Goal: Task Accomplishment & Management: Use online tool/utility

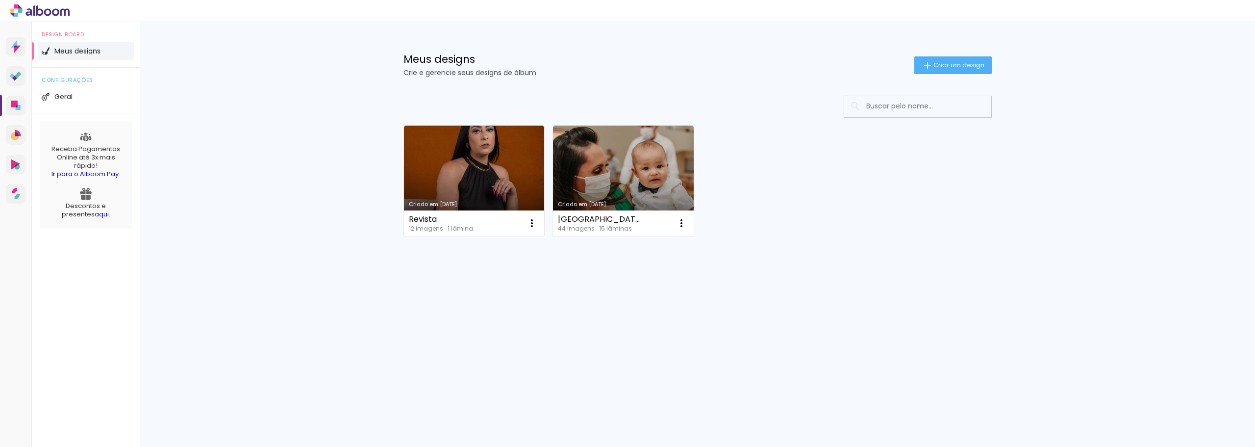
drag, startPoint x: 534, startPoint y: 222, endPoint x: 489, endPoint y: 194, distance: 53.5
click at [489, 194] on link "Criado em 26/05/25" at bounding box center [474, 180] width 141 height 111
click at [531, 224] on iron-icon at bounding box center [532, 223] width 12 height 12
click at [479, 290] on span "Excluir" at bounding box center [476, 287] width 21 height 7
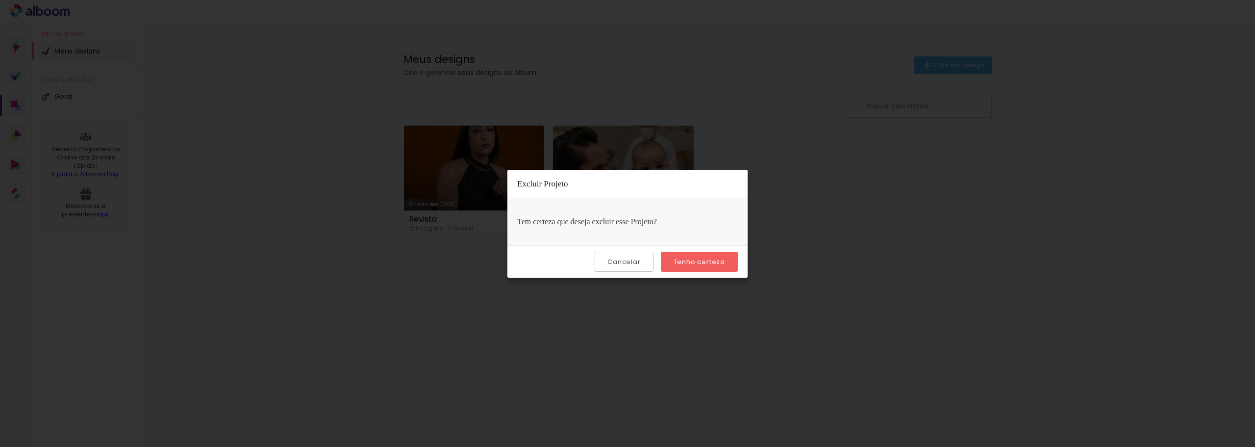
click at [0, 0] on slot "Tenho certeza" at bounding box center [0, 0] width 0 height 0
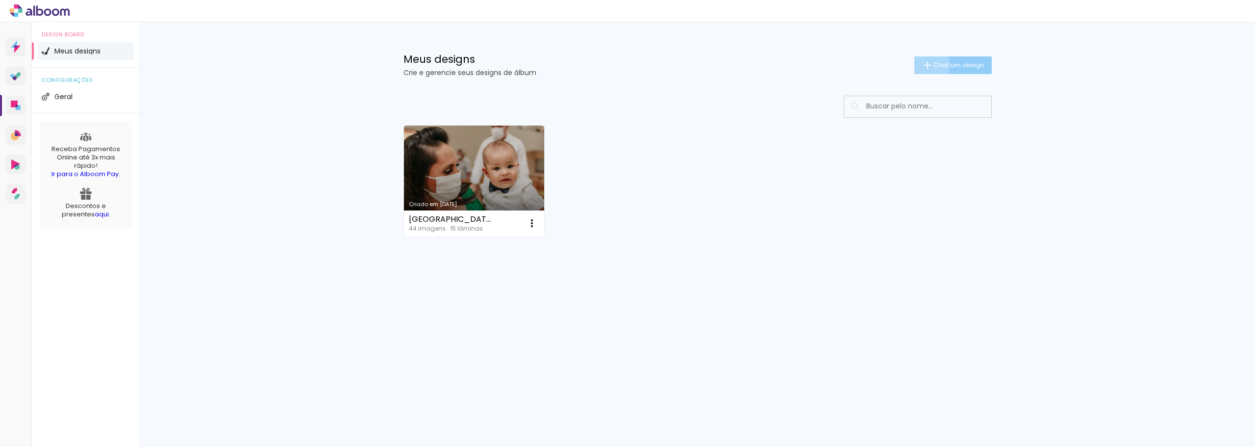
click at [928, 66] on iron-icon at bounding box center [928, 65] width 12 height 12
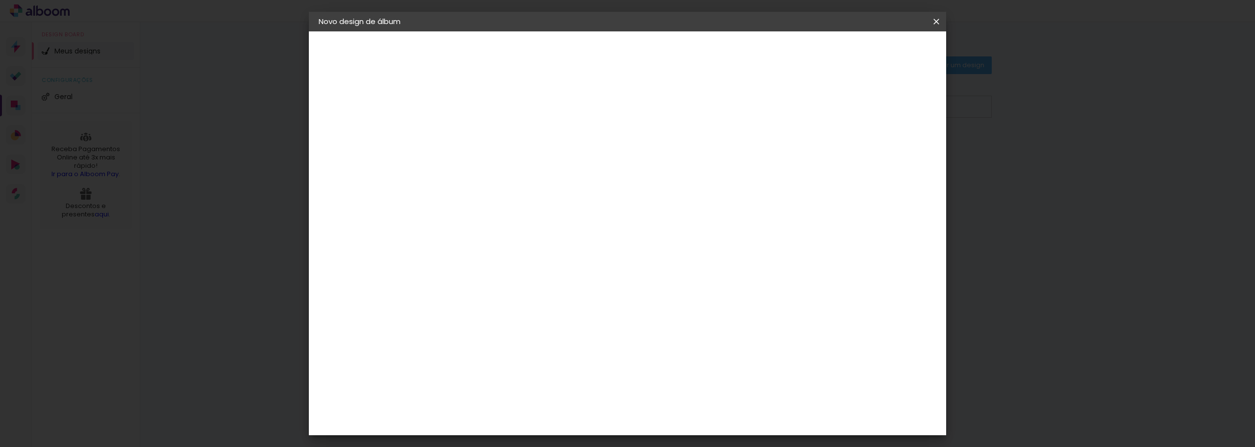
click at [479, 130] on input at bounding box center [479, 131] width 0 height 15
type input "20x30cm"
type paper-input "20x30cm"
click at [0, 0] on slot "Avançar" at bounding box center [0, 0] width 0 height 0
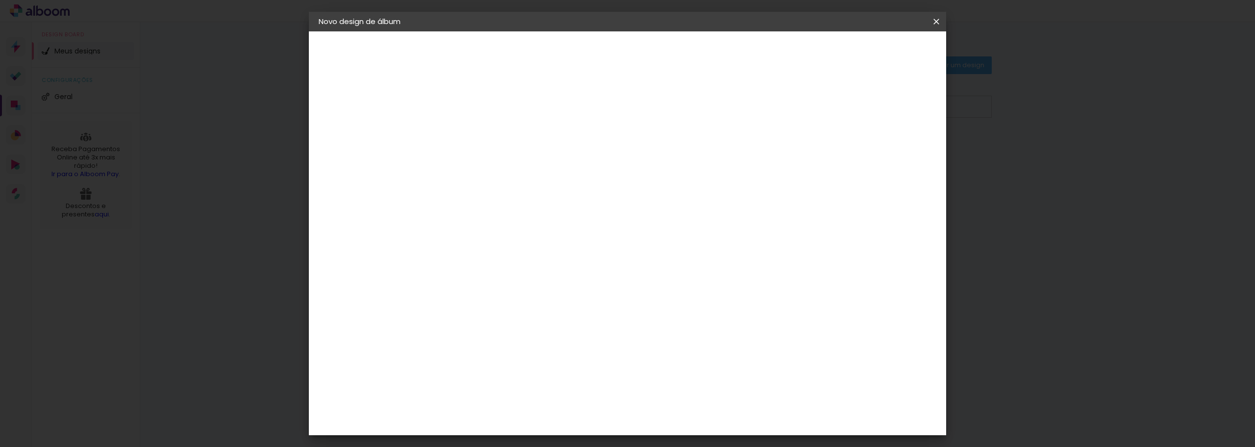
click at [557, 269] on paper-item "Go image" at bounding box center [504, 281] width 106 height 25
click at [0, 0] on slot "Avançar" at bounding box center [0, 0] width 0 height 0
click at [517, 163] on input "text" at bounding box center [498, 170] width 38 height 15
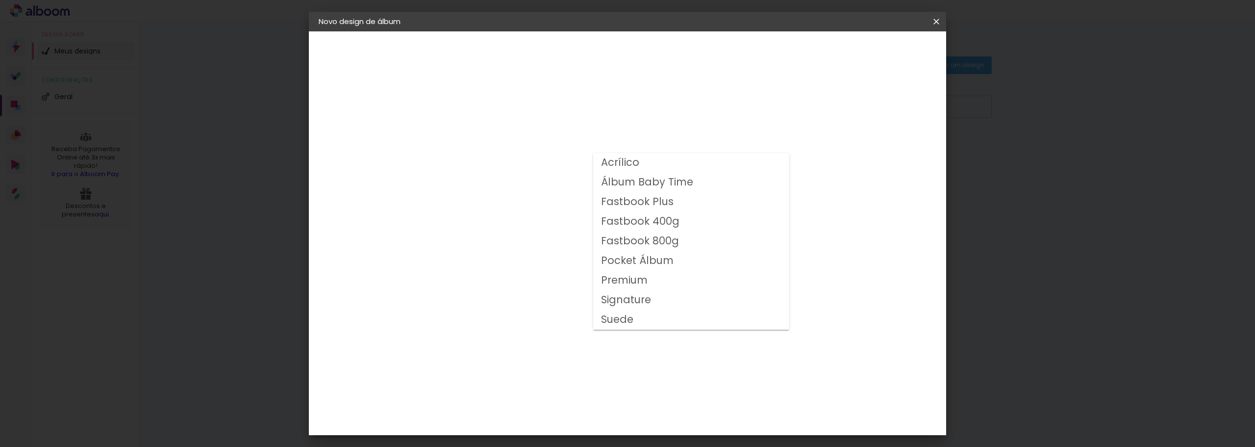
click at [0, 0] on slot "Premium" at bounding box center [0, 0] width 0 height 0
type input "Premium"
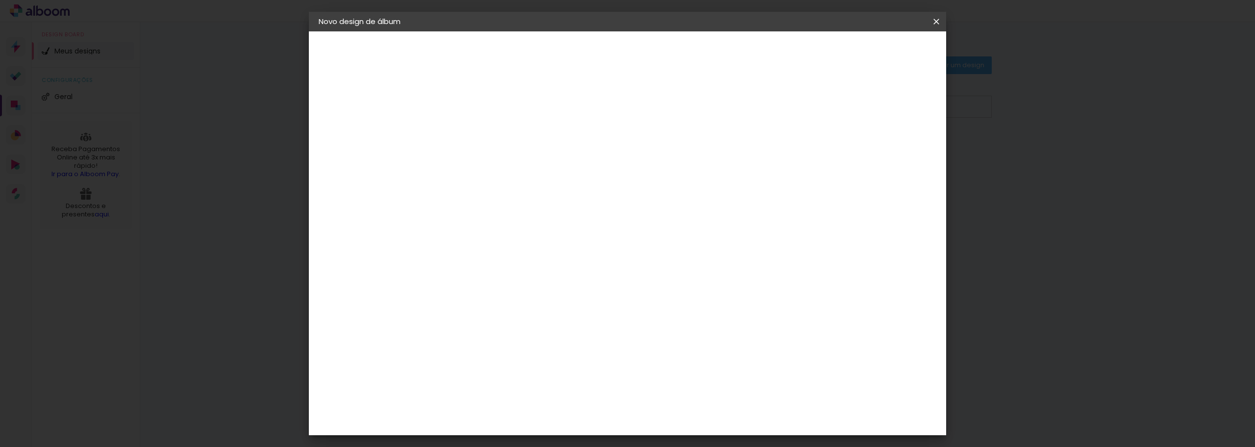
click at [581, 238] on span "20 × 30 cm" at bounding box center [563, 243] width 36 height 32
click at [0, 0] on slot "Avançar" at bounding box center [0, 0] width 0 height 0
click at [885, 57] on paper-button "Iniciar design" at bounding box center [853, 52] width 64 height 17
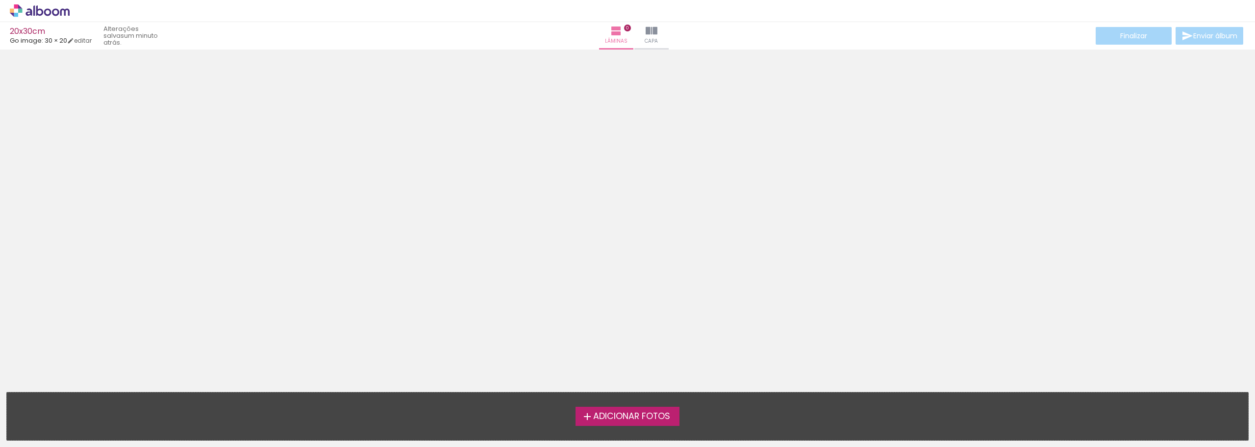
click at [668, 416] on span "Adicionar Fotos" at bounding box center [631, 416] width 77 height 9
click at [0, 0] on input "file" at bounding box center [0, 0] width 0 height 0
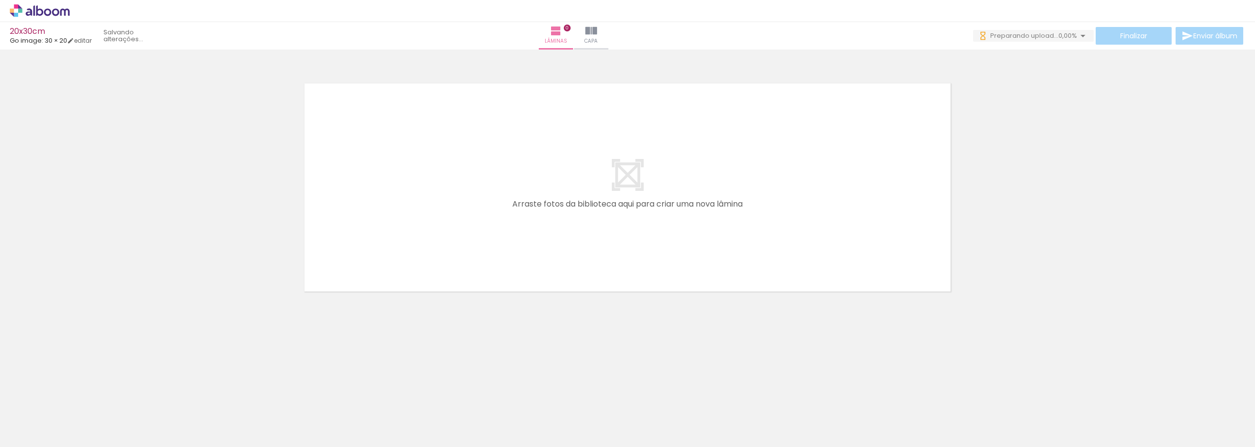
click at [618, 218] on quentale-layouter at bounding box center [627, 187] width 657 height 219
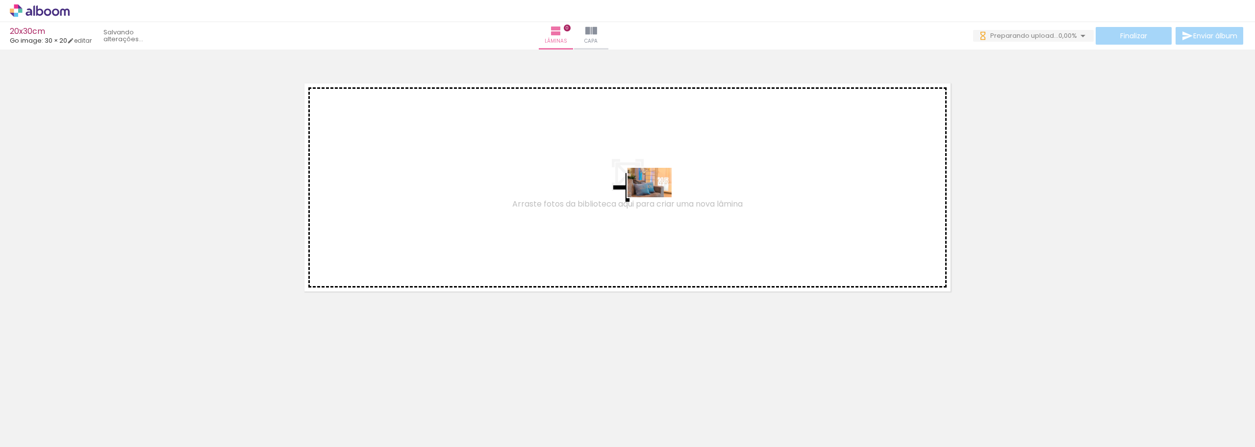
drag, startPoint x: 103, startPoint y: 413, endPoint x: 657, endPoint y: 197, distance: 594.2
click at [657, 197] on quentale-workspace at bounding box center [627, 223] width 1255 height 447
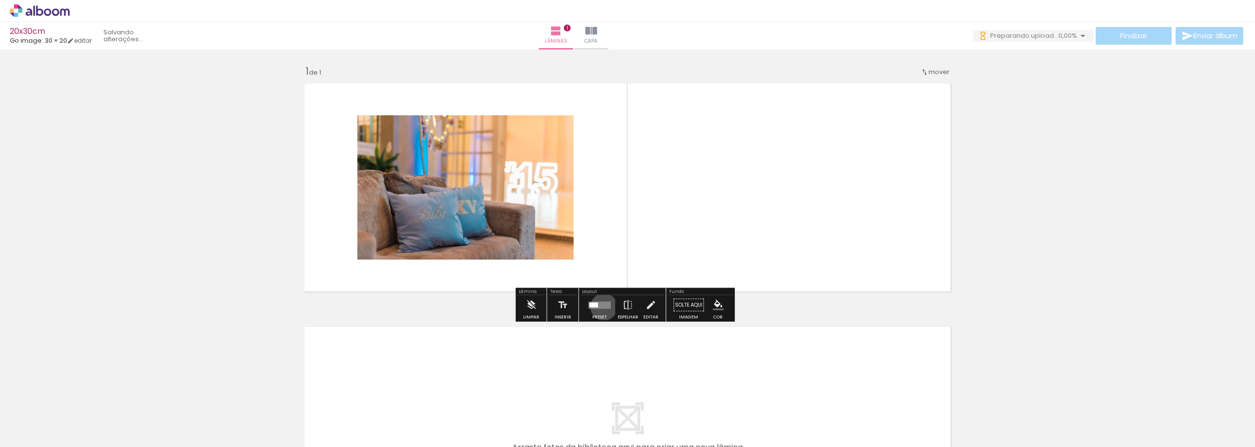
click at [601, 306] on quentale-layouter at bounding box center [599, 304] width 23 height 7
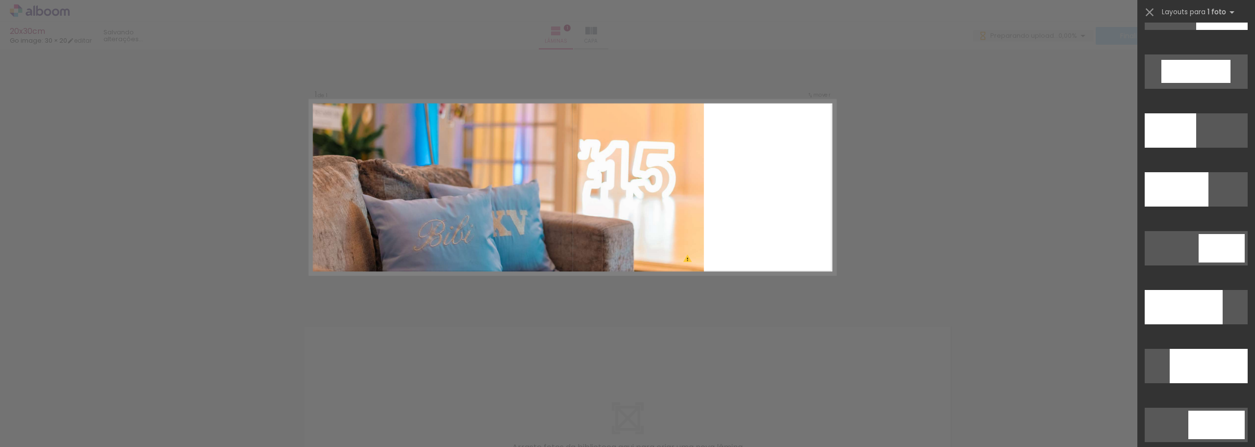
scroll to position [2353, 0]
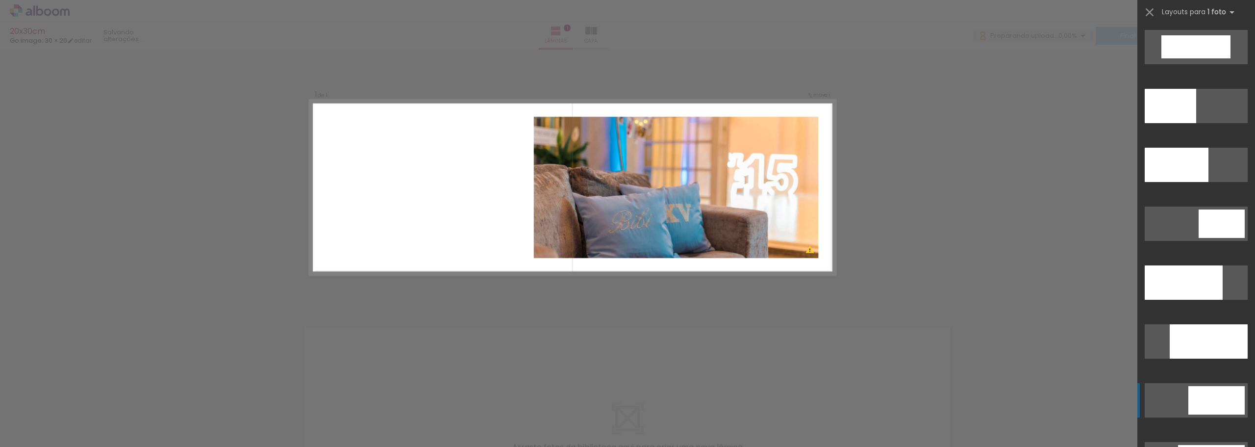
click at [1217, 394] on div at bounding box center [1216, 400] width 56 height 28
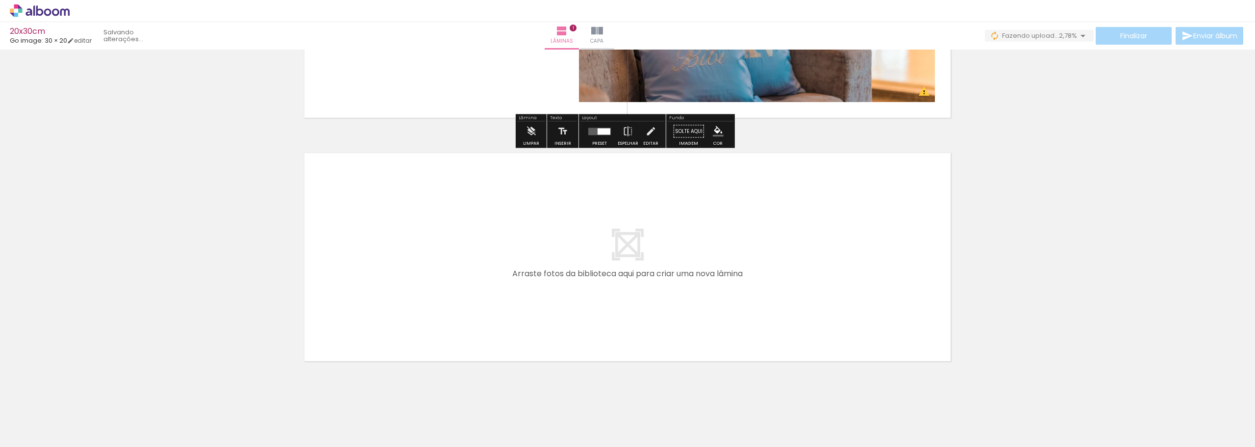
scroll to position [189, 0]
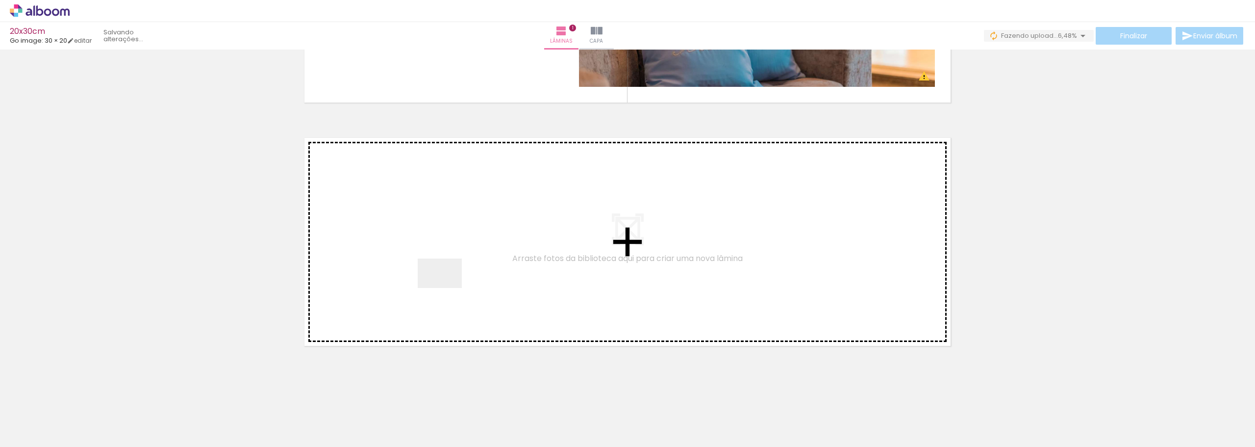
drag, startPoint x: 257, startPoint y: 390, endPoint x: 452, endPoint y: 283, distance: 222.9
click at [452, 283] on quentale-workspace at bounding box center [627, 223] width 1255 height 447
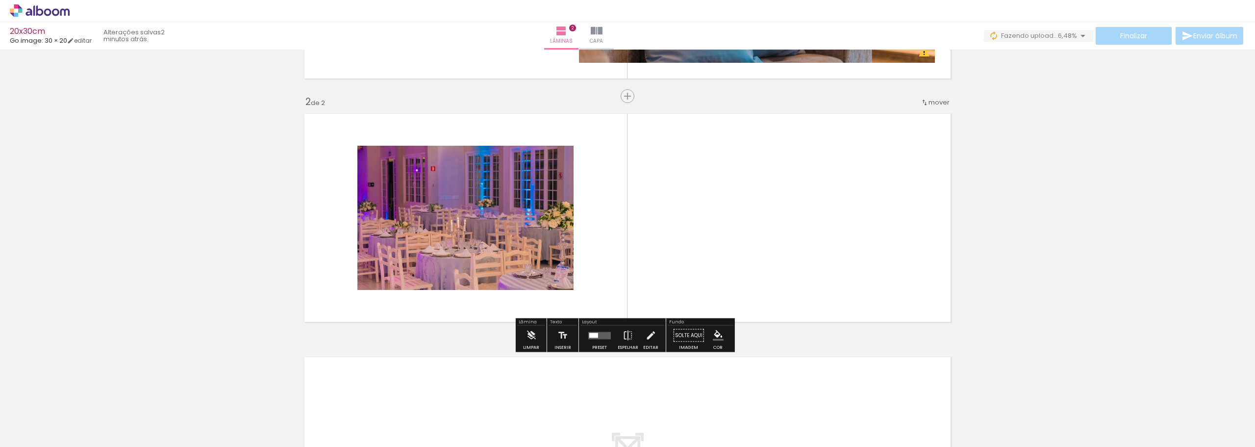
scroll to position [213, 0]
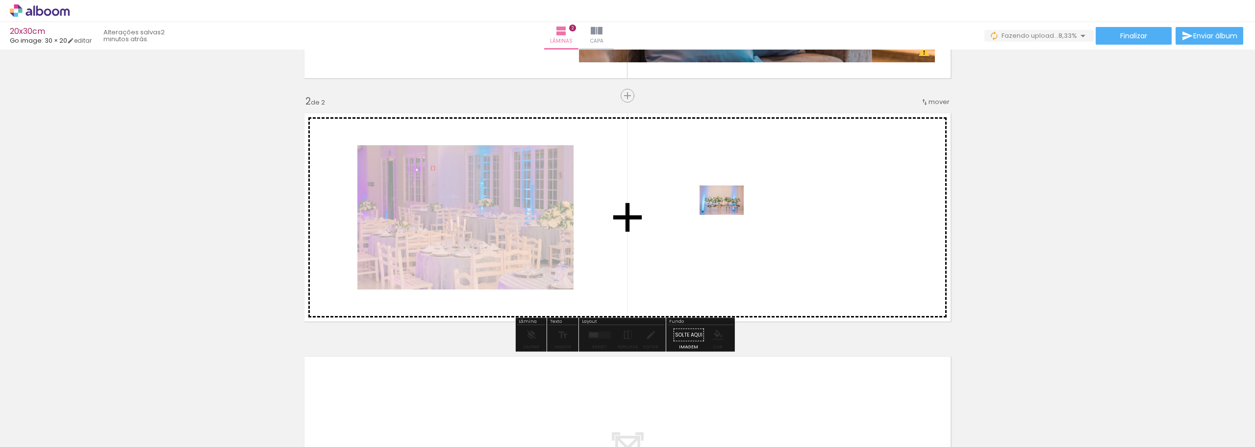
drag, startPoint x: 218, startPoint y: 417, endPoint x: 729, endPoint y: 215, distance: 549.7
click at [729, 215] on quentale-workspace at bounding box center [627, 223] width 1255 height 447
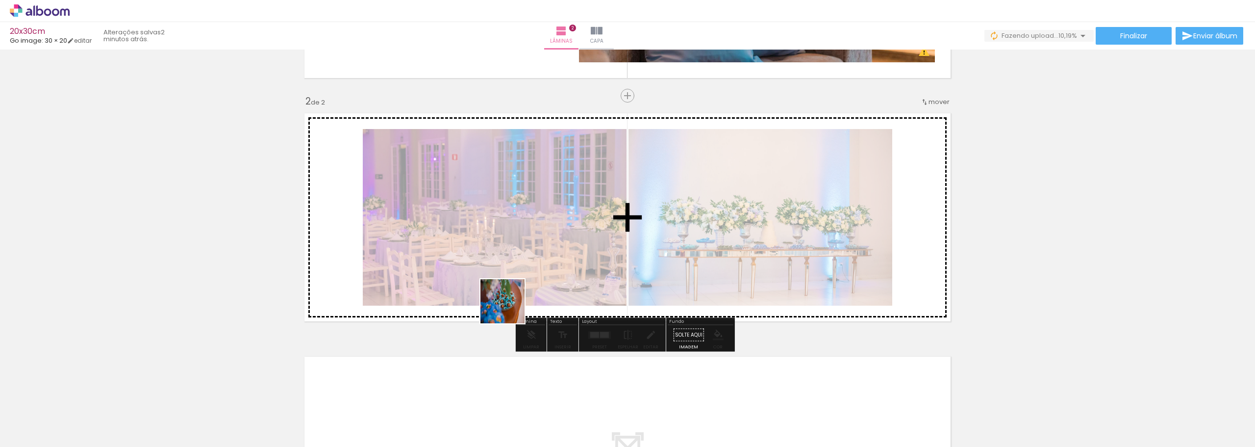
drag, startPoint x: 279, startPoint y: 420, endPoint x: 540, endPoint y: 279, distance: 295.7
click at [540, 279] on quentale-workspace at bounding box center [627, 223] width 1255 height 447
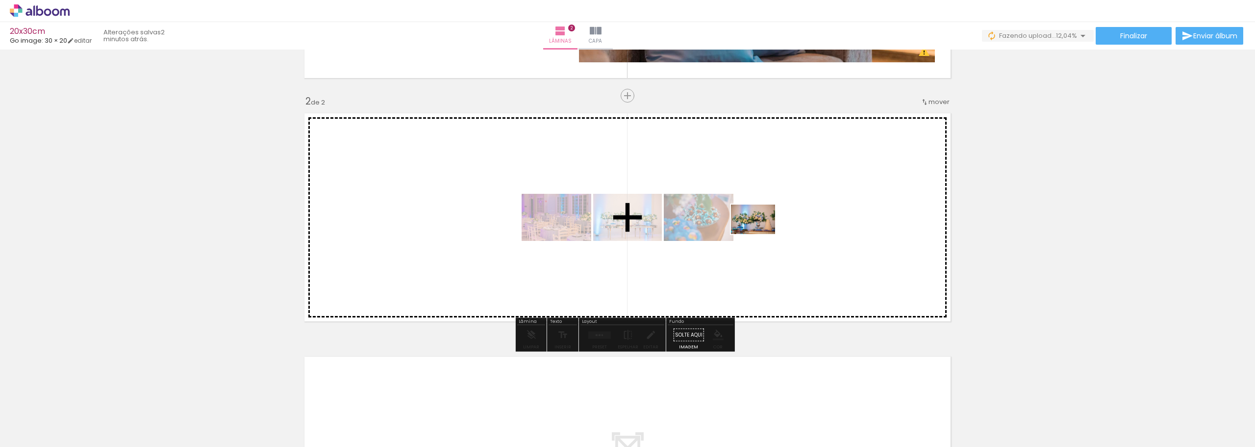
drag, startPoint x: 332, startPoint y: 421, endPoint x: 760, endPoint y: 234, distance: 467.4
click at [760, 234] on quentale-workspace at bounding box center [627, 223] width 1255 height 447
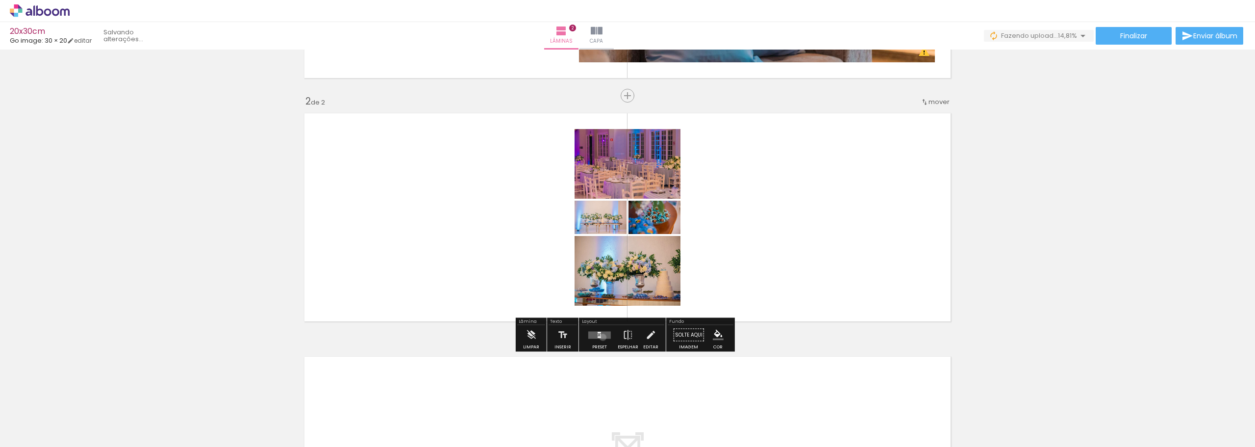
click at [601, 337] on quentale-layouter at bounding box center [599, 334] width 23 height 7
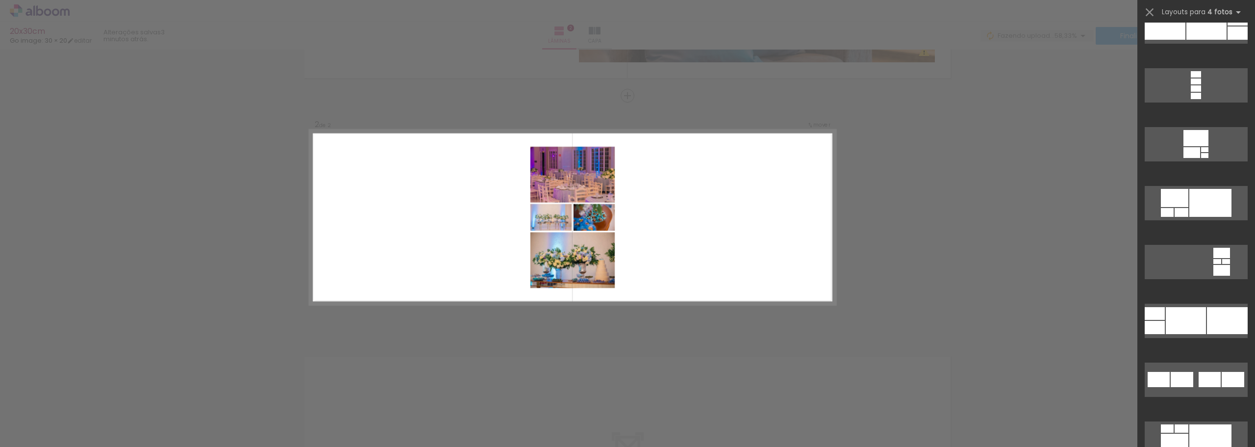
scroll to position [4216, 0]
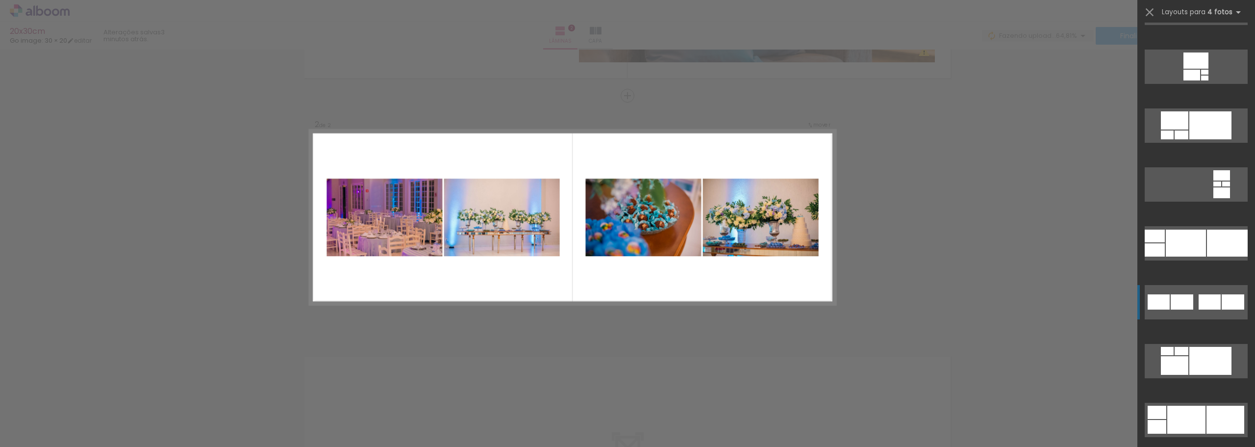
click at [1199, 305] on div at bounding box center [1210, 301] width 22 height 15
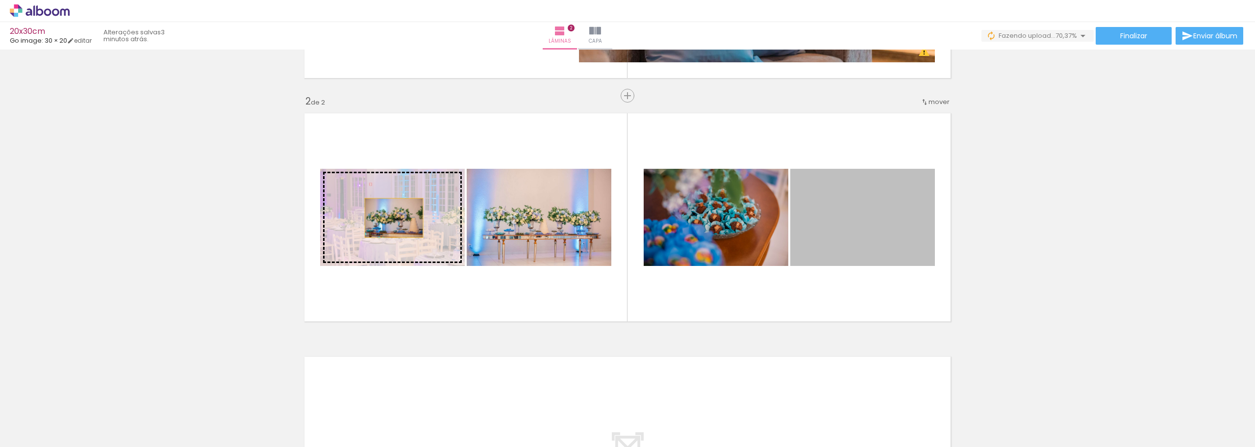
drag, startPoint x: 875, startPoint y: 216, endPoint x: 390, endPoint y: 218, distance: 484.8
click at [0, 0] on slot at bounding box center [0, 0] width 0 height 0
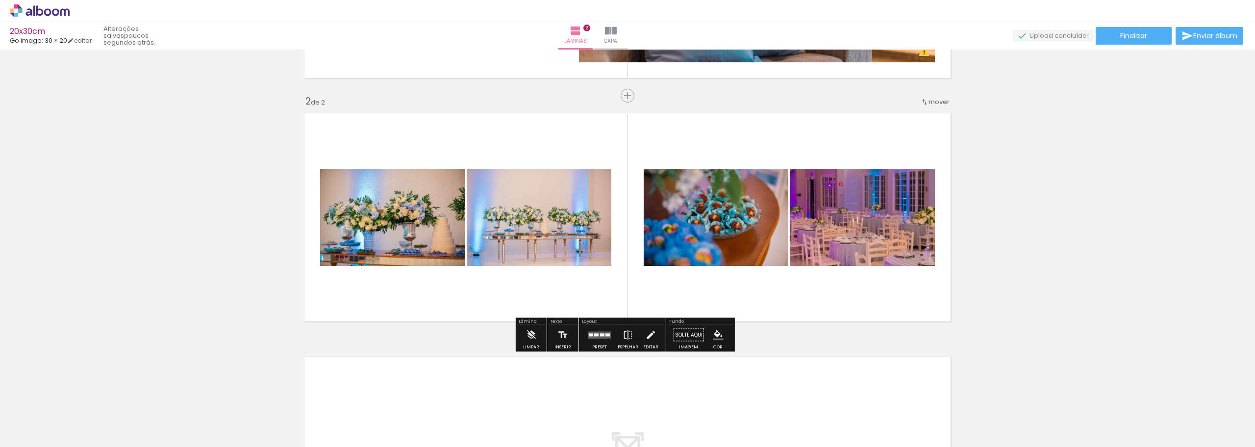
click at [600, 339] on div at bounding box center [599, 335] width 26 height 20
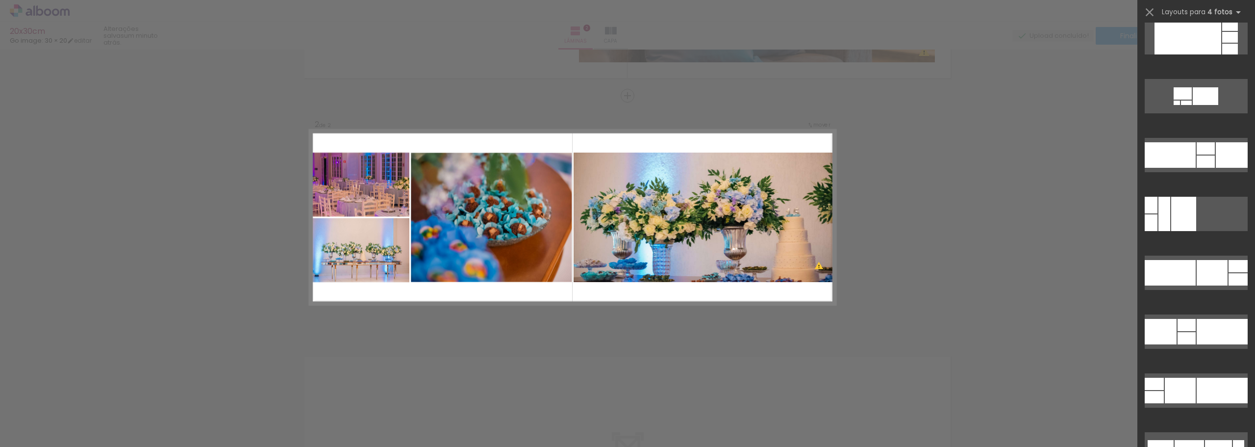
scroll to position [4863, 0]
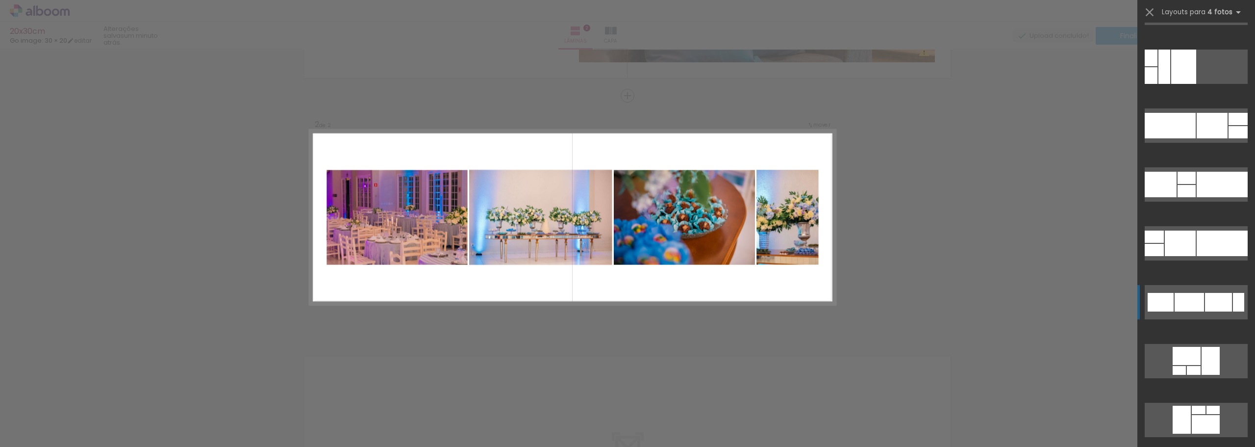
click at [1221, 309] on div at bounding box center [1218, 302] width 27 height 19
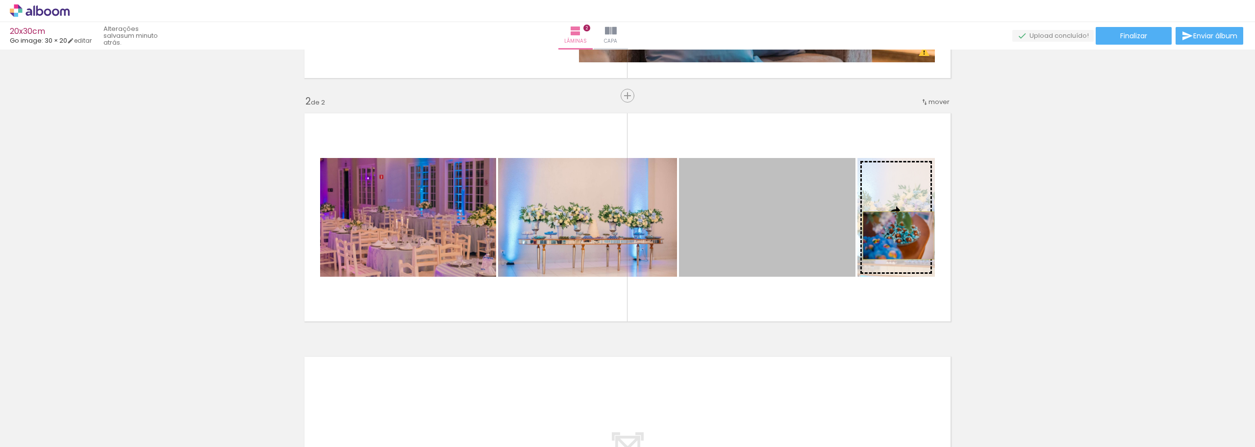
drag, startPoint x: 778, startPoint y: 242, endPoint x: 895, endPoint y: 235, distance: 116.9
click at [0, 0] on slot at bounding box center [0, 0] width 0 height 0
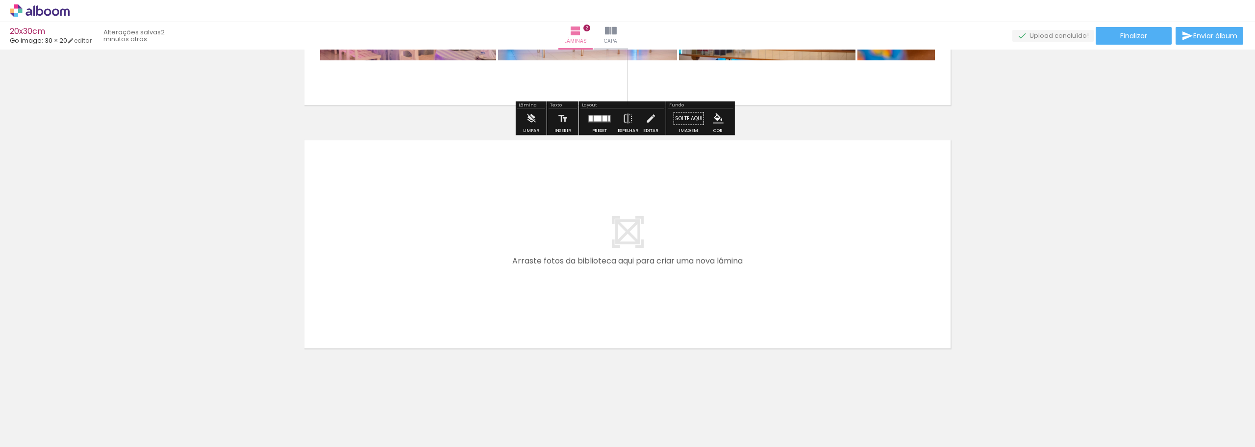
scroll to position [432, 0]
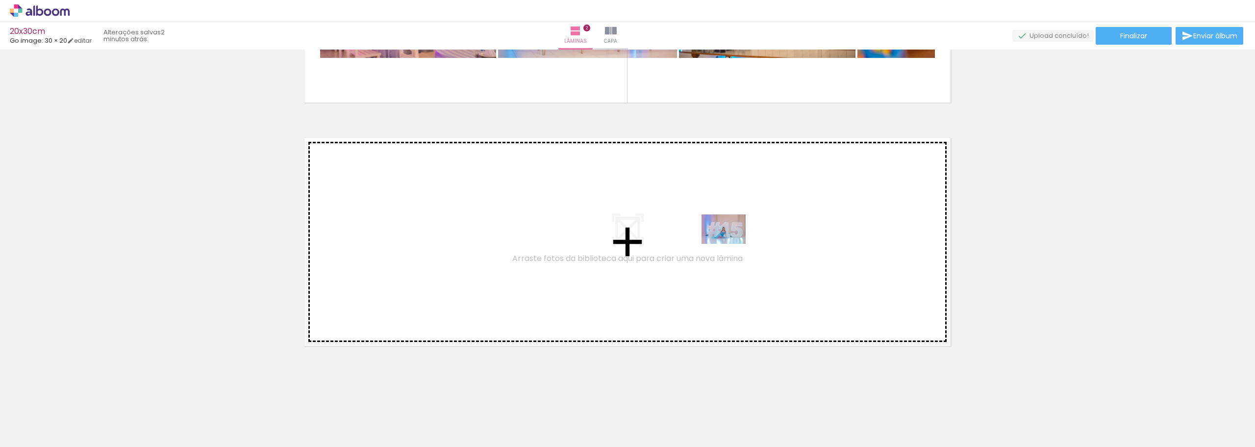
drag, startPoint x: 440, startPoint y: 418, endPoint x: 731, endPoint y: 244, distance: 339.2
click at [731, 244] on quentale-workspace at bounding box center [627, 223] width 1255 height 447
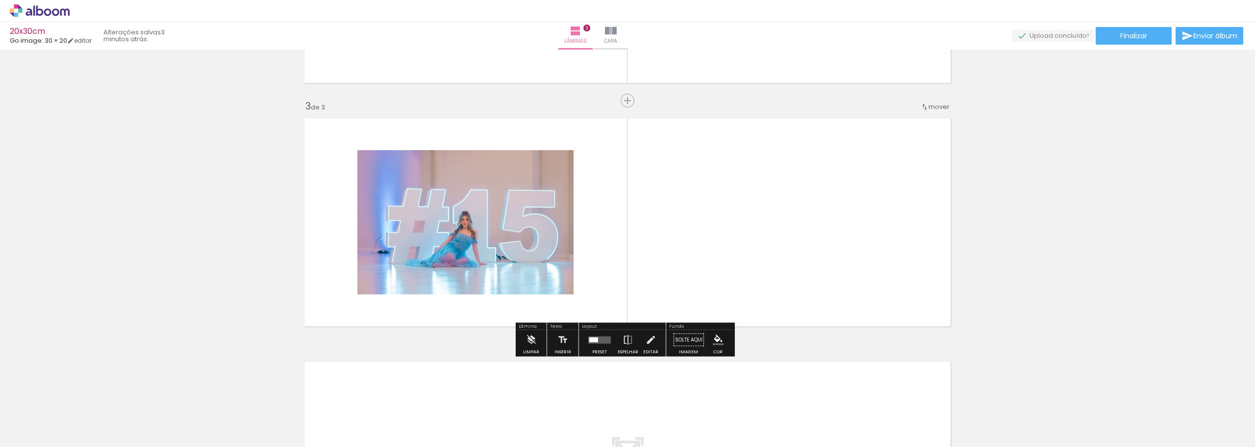
scroll to position [456, 0]
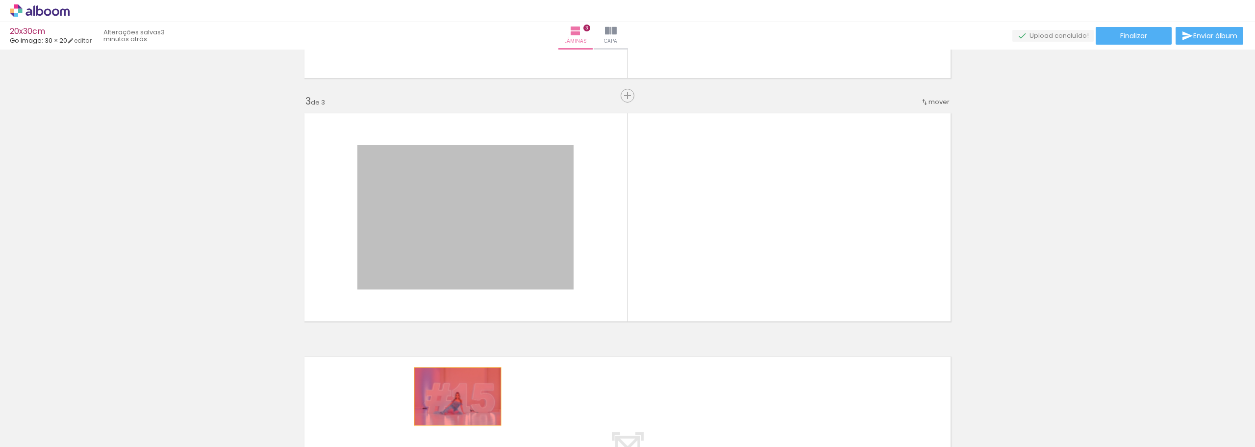
drag, startPoint x: 478, startPoint y: 220, endPoint x: 454, endPoint y: 390, distance: 171.7
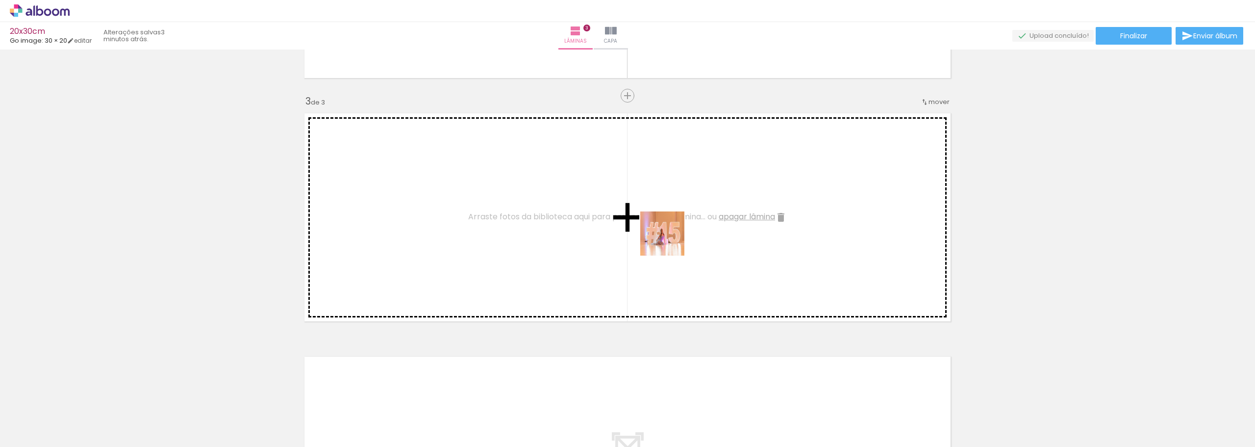
drag, startPoint x: 488, startPoint y: 417, endPoint x: 714, endPoint y: 200, distance: 313.4
click at [714, 200] on quentale-workspace at bounding box center [627, 223] width 1255 height 447
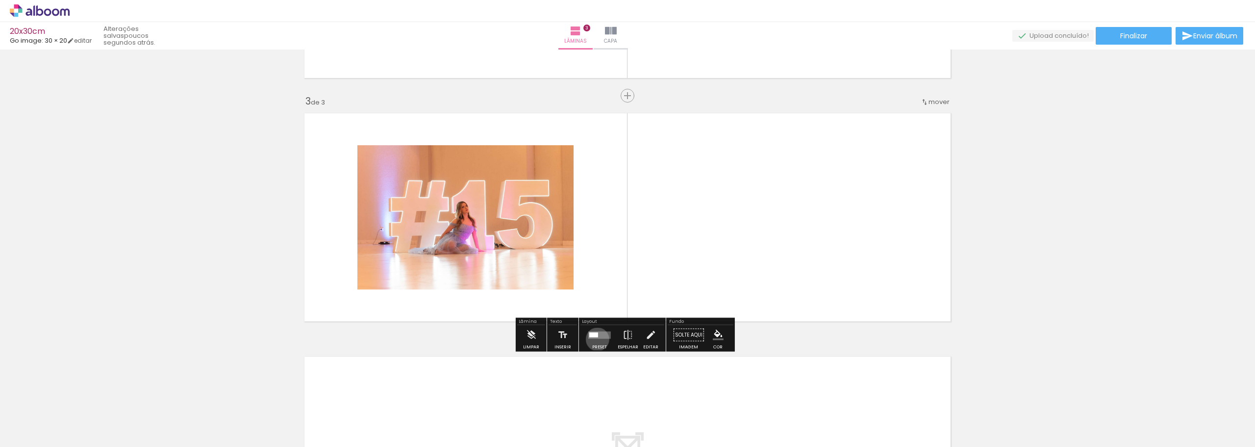
click at [595, 339] on div at bounding box center [599, 335] width 26 height 20
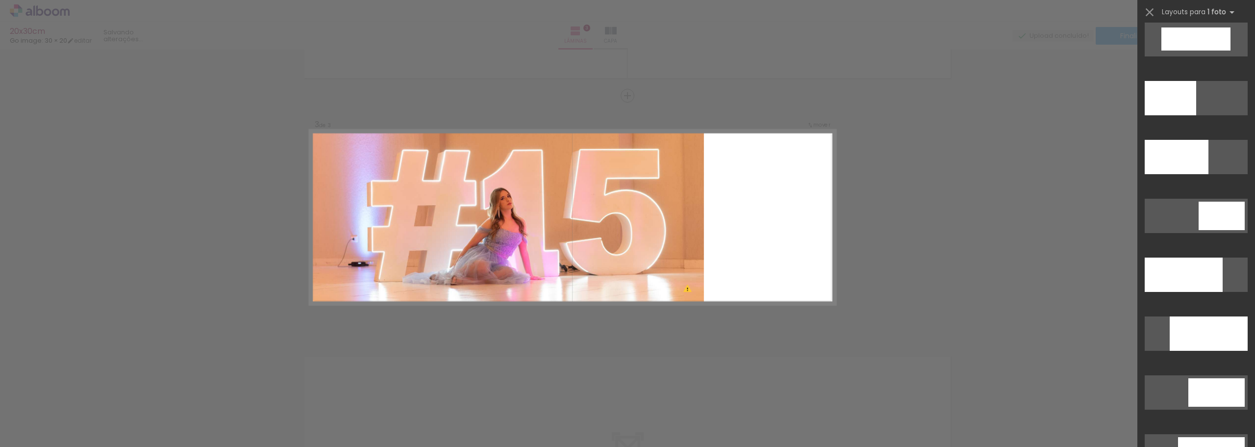
scroll to position [2402, 0]
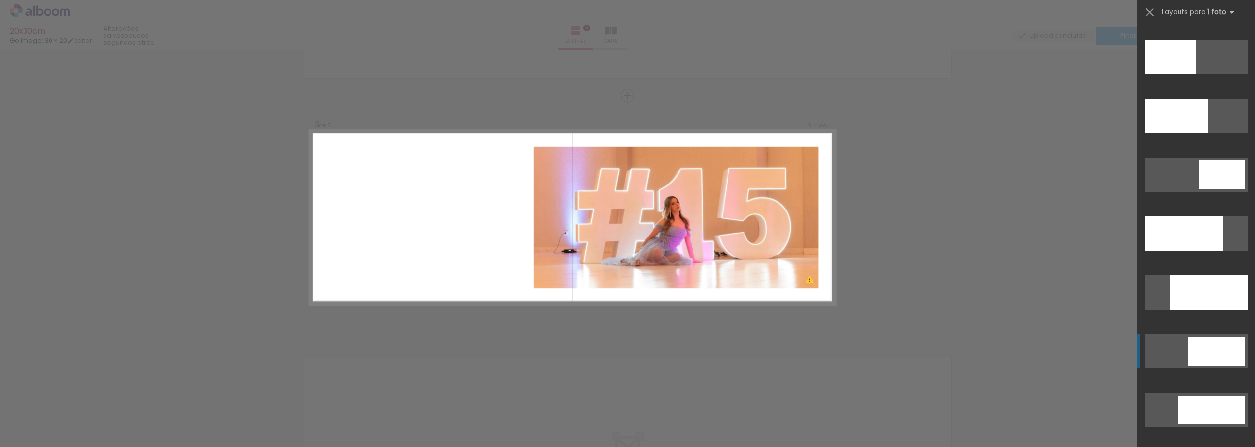
click at [1224, 357] on div at bounding box center [1216, 351] width 56 height 28
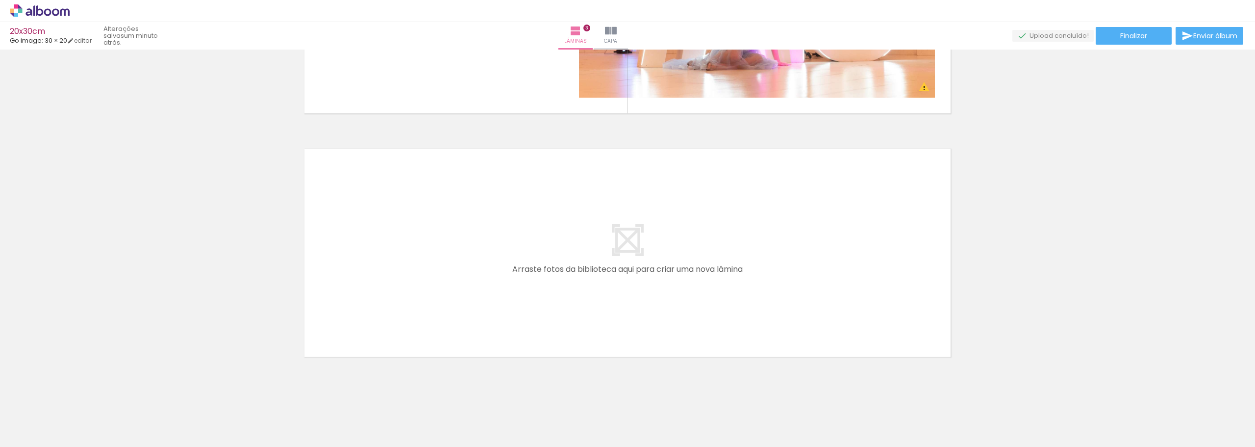
scroll to position [675, 0]
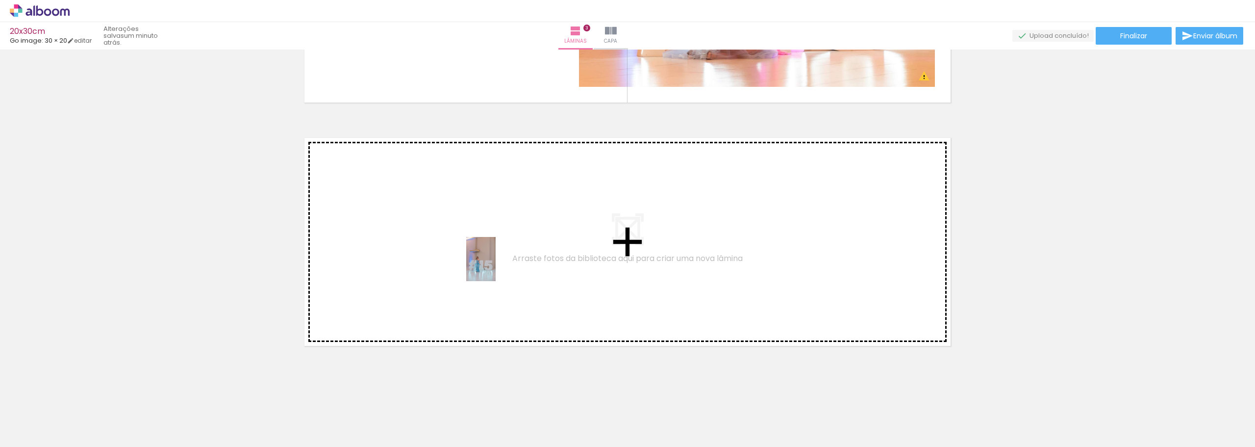
drag, startPoint x: 822, startPoint y: 417, endPoint x: 477, endPoint y: 260, distance: 378.2
click at [477, 260] on quentale-workspace at bounding box center [627, 223] width 1255 height 447
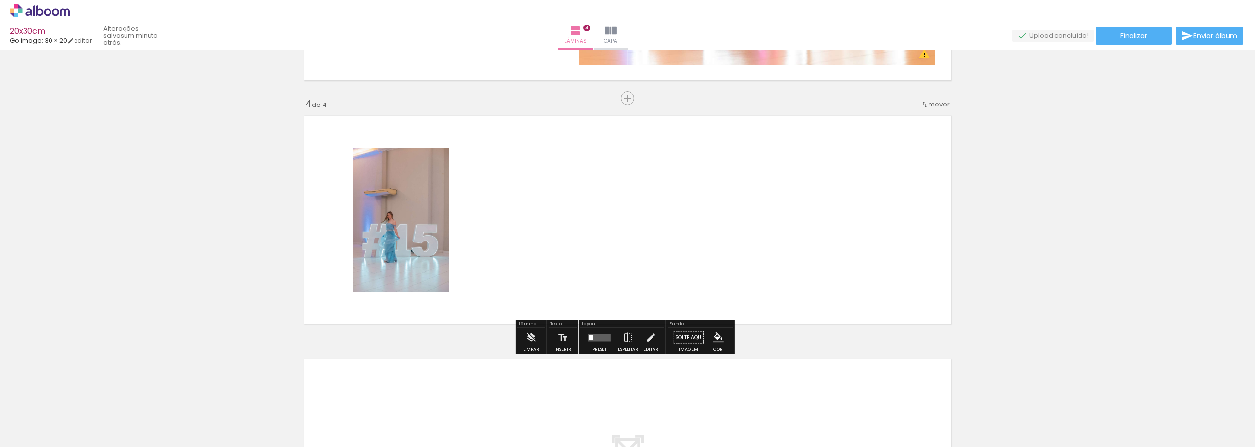
scroll to position [700, 0]
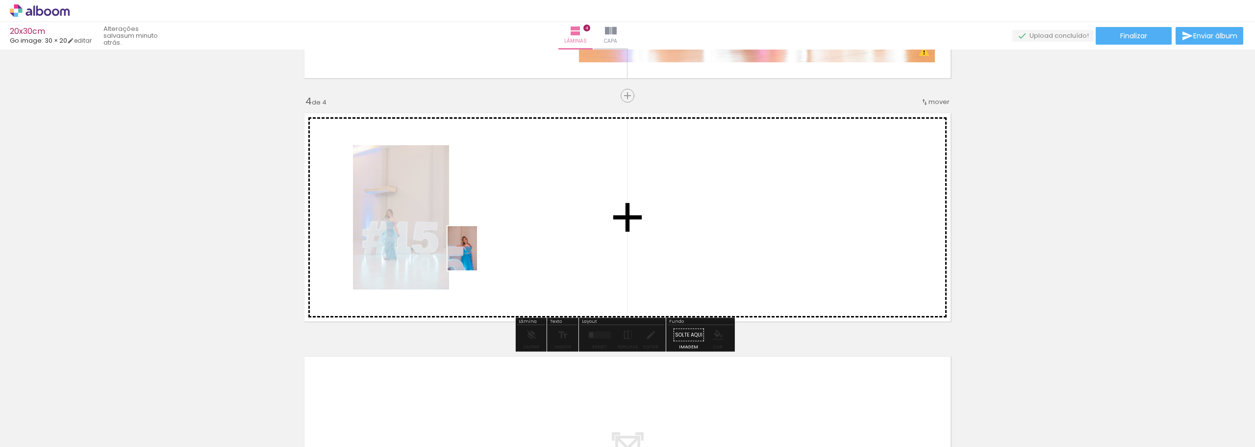
drag, startPoint x: 374, startPoint y: 424, endPoint x: 476, endPoint y: 254, distance: 198.2
click at [476, 254] on quentale-workspace at bounding box center [627, 223] width 1255 height 447
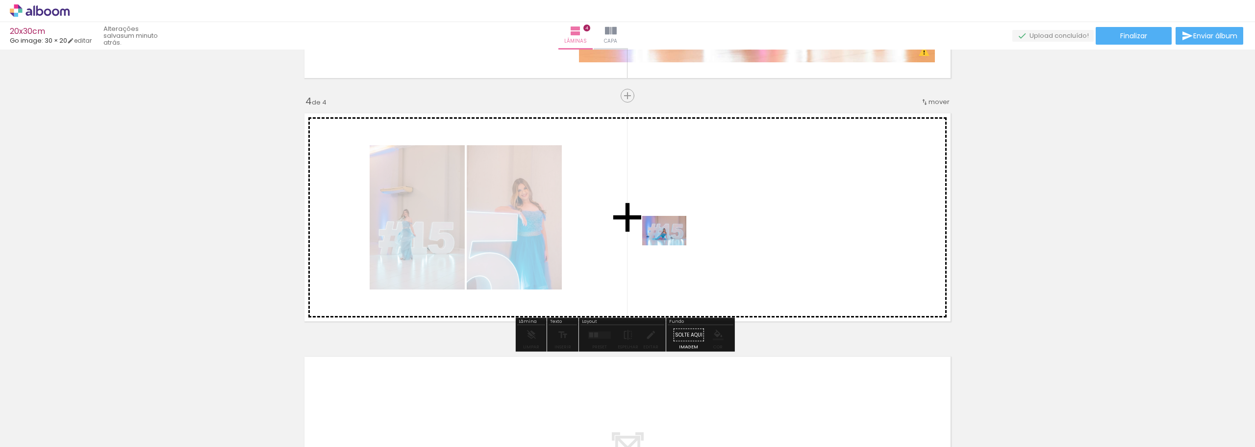
drag, startPoint x: 434, startPoint y: 414, endPoint x: 672, endPoint y: 245, distance: 291.4
click at [672, 245] on quentale-workspace at bounding box center [627, 223] width 1255 height 447
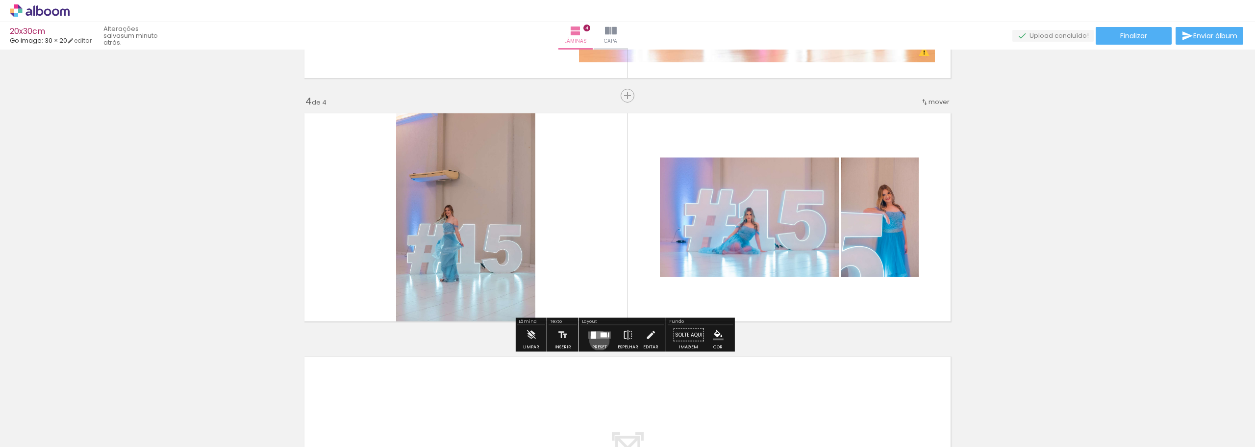
click at [597, 340] on div at bounding box center [599, 335] width 26 height 20
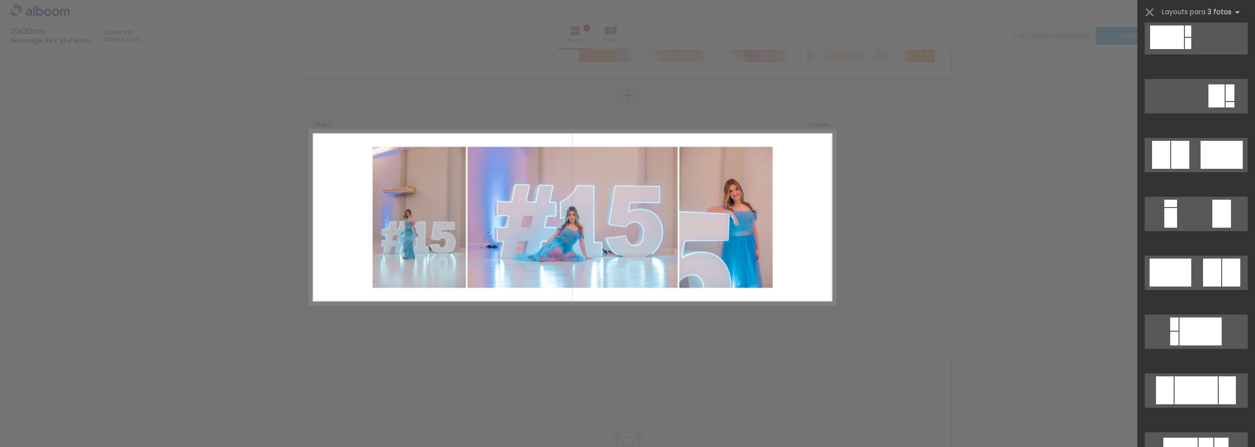
scroll to position [392, 0]
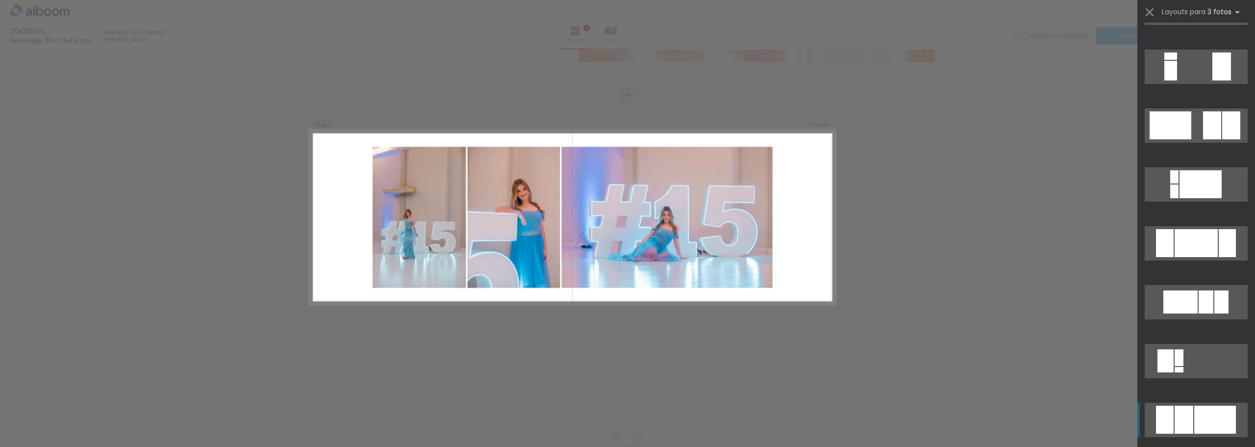
click at [1180, 411] on div at bounding box center [1184, 419] width 19 height 28
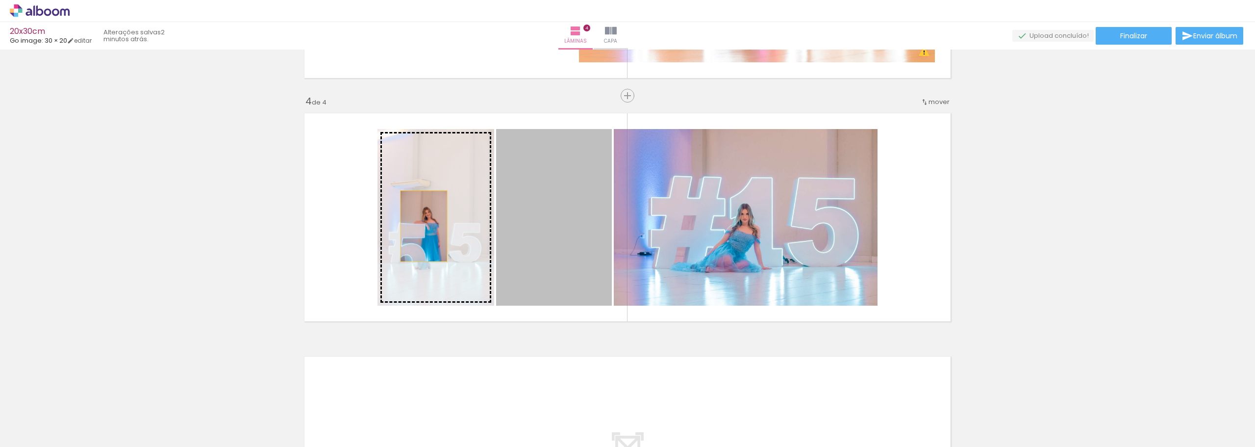
drag, startPoint x: 526, startPoint y: 235, endPoint x: 420, endPoint y: 226, distance: 106.7
click at [0, 0] on slot at bounding box center [0, 0] width 0 height 0
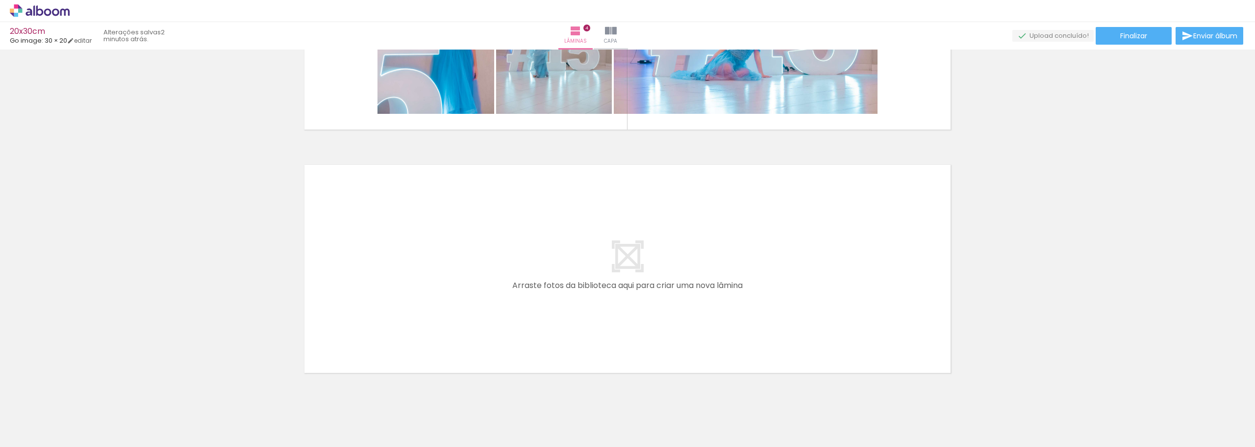
scroll to position [896, 0]
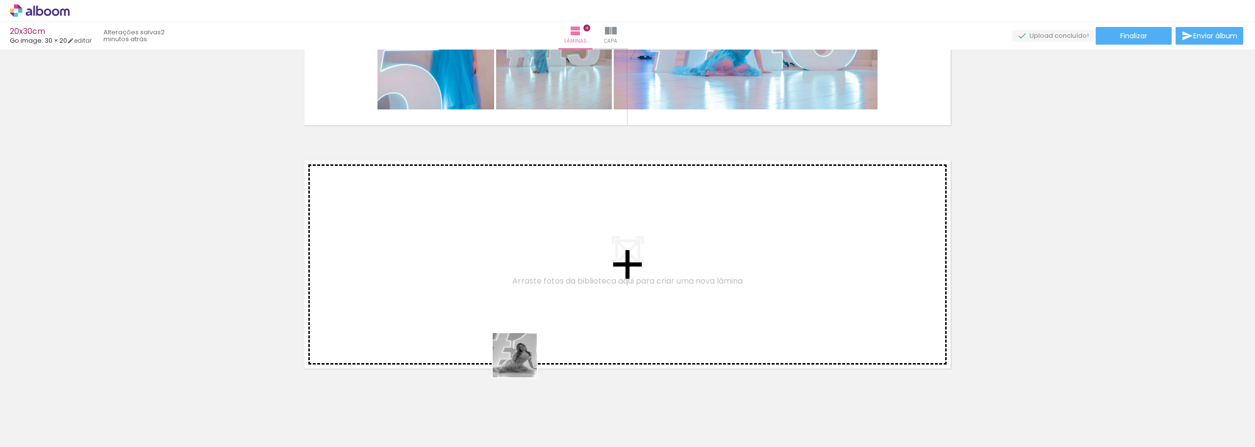
drag, startPoint x: 543, startPoint y: 418, endPoint x: 483, endPoint y: 283, distance: 147.7
click at [483, 283] on quentale-workspace at bounding box center [627, 223] width 1255 height 447
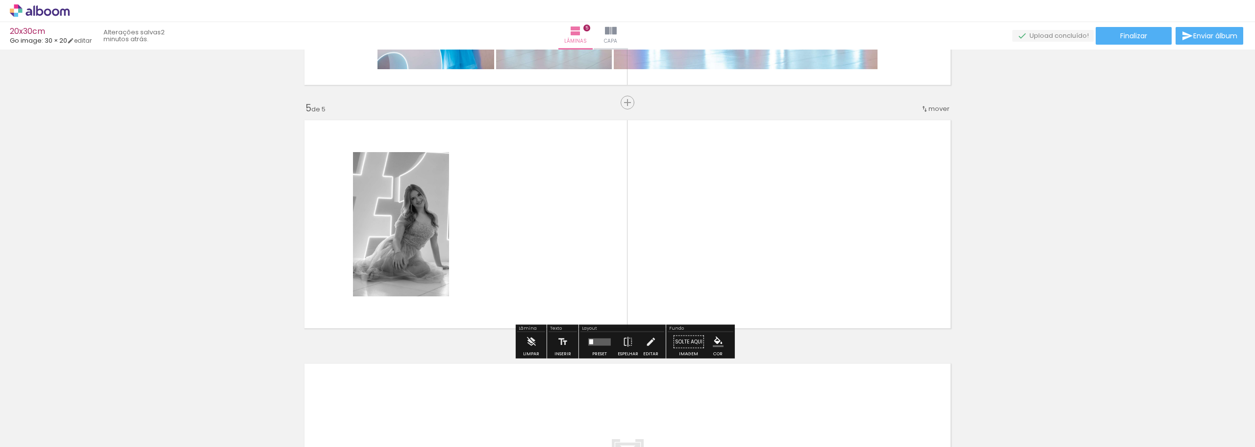
scroll to position [943, 0]
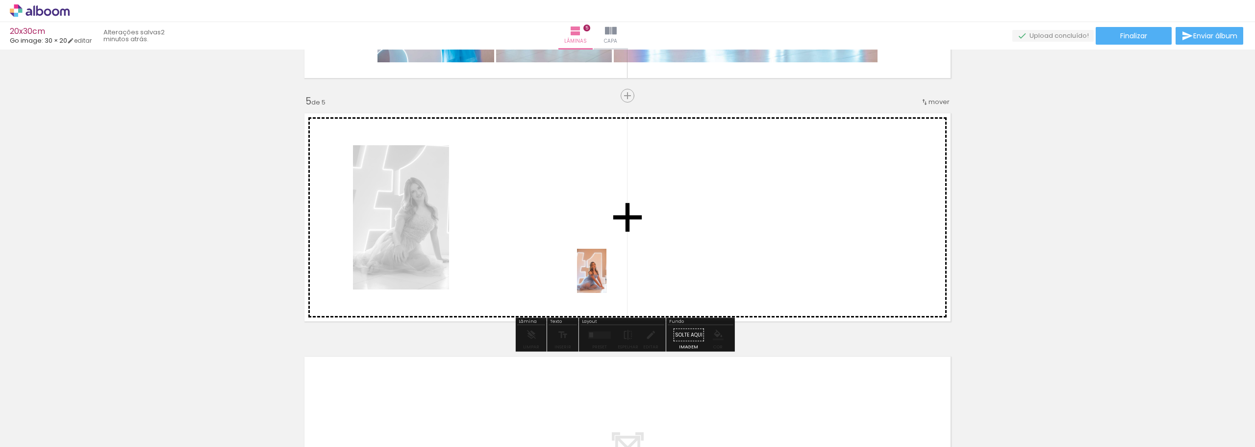
drag, startPoint x: 606, startPoint y: 402, endPoint x: 606, endPoint y: 278, distance: 124.5
click at [606, 278] on quentale-workspace at bounding box center [627, 223] width 1255 height 447
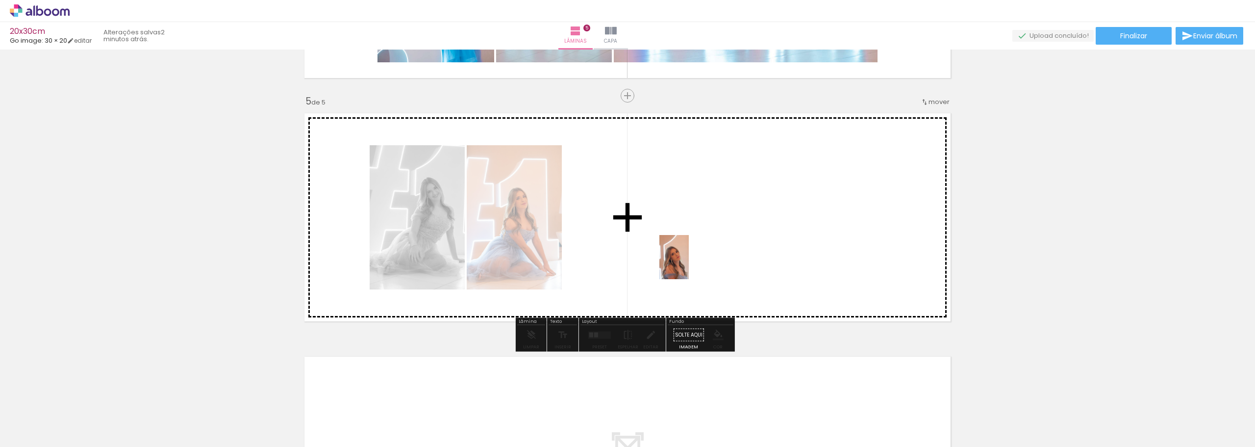
drag, startPoint x: 657, startPoint y: 415, endPoint x: 708, endPoint y: 396, distance: 54.3
click at [689, 264] on quentale-workspace at bounding box center [627, 223] width 1255 height 447
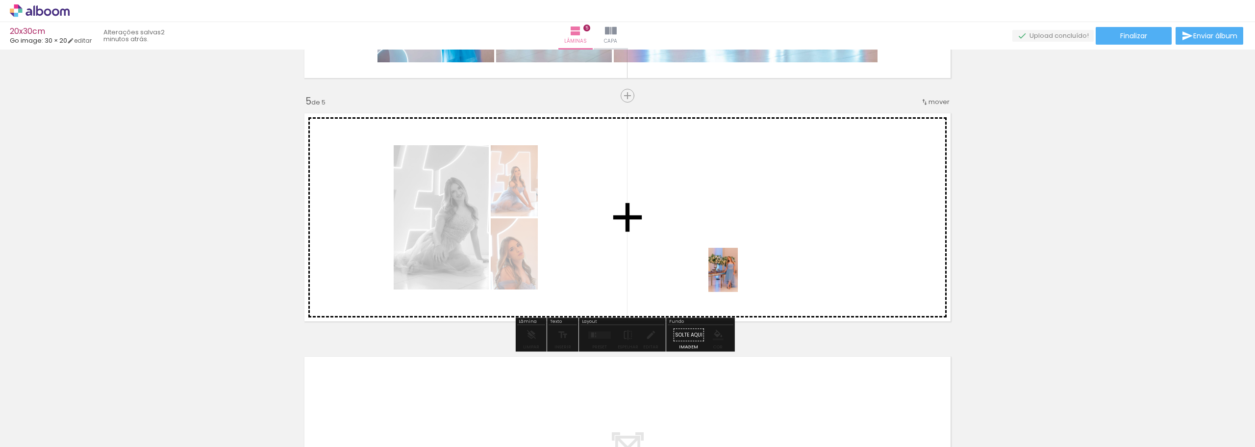
drag, startPoint x: 709, startPoint y: 416, endPoint x: 738, endPoint y: 277, distance: 141.7
click at [738, 277] on quentale-workspace at bounding box center [627, 223] width 1255 height 447
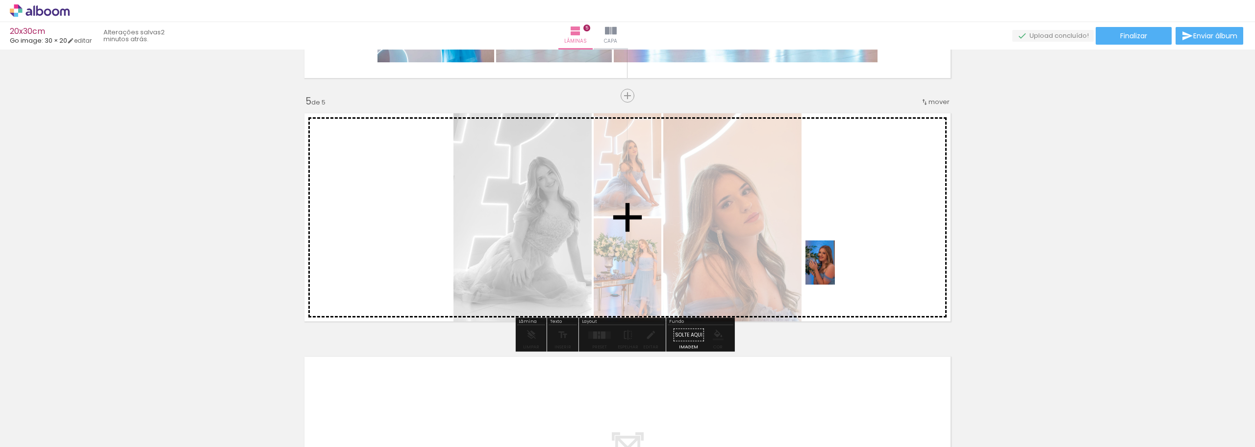
drag, startPoint x: 761, startPoint y: 416, endPoint x: 835, endPoint y: 269, distance: 164.4
click at [835, 269] on quentale-workspace at bounding box center [627, 223] width 1255 height 447
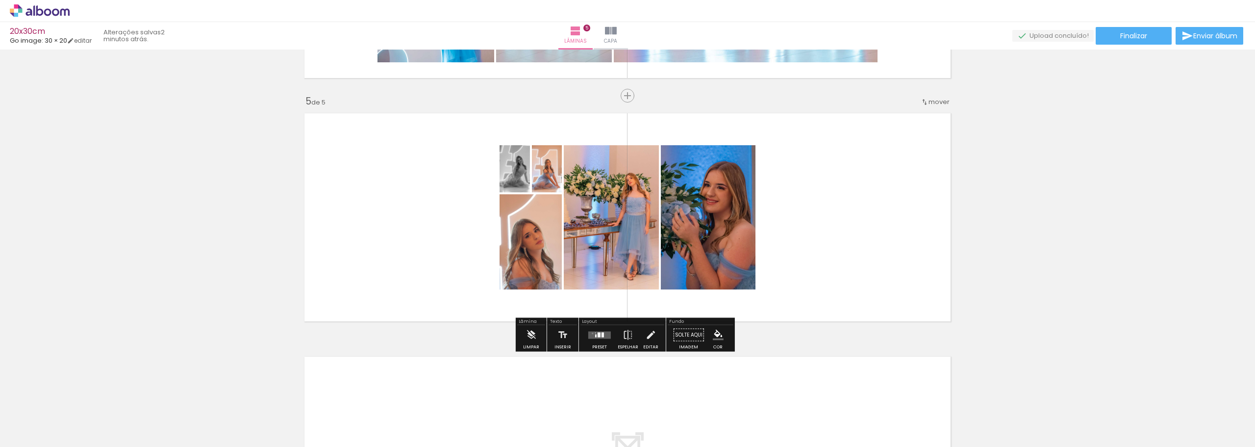
click at [590, 333] on quentale-layouter at bounding box center [599, 334] width 23 height 7
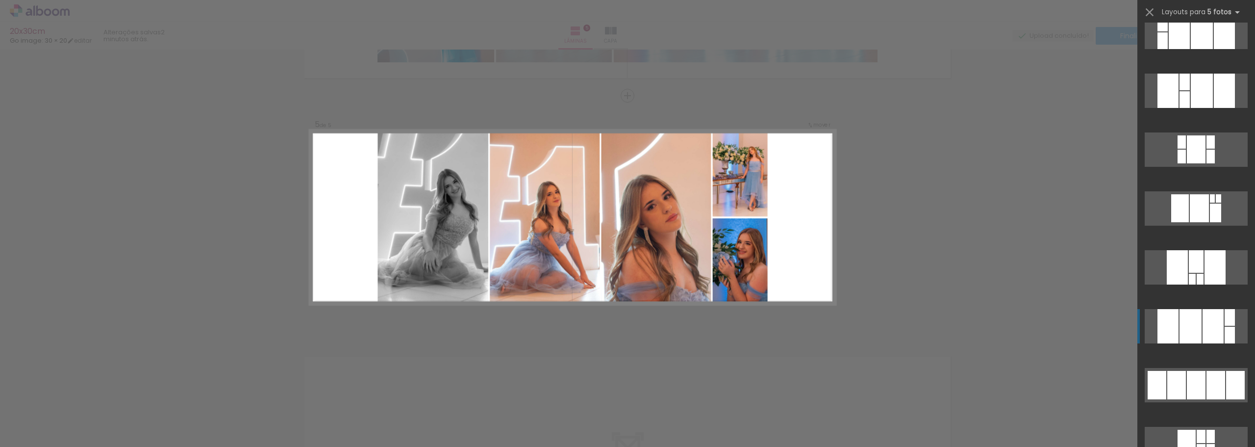
scroll to position [196, 0]
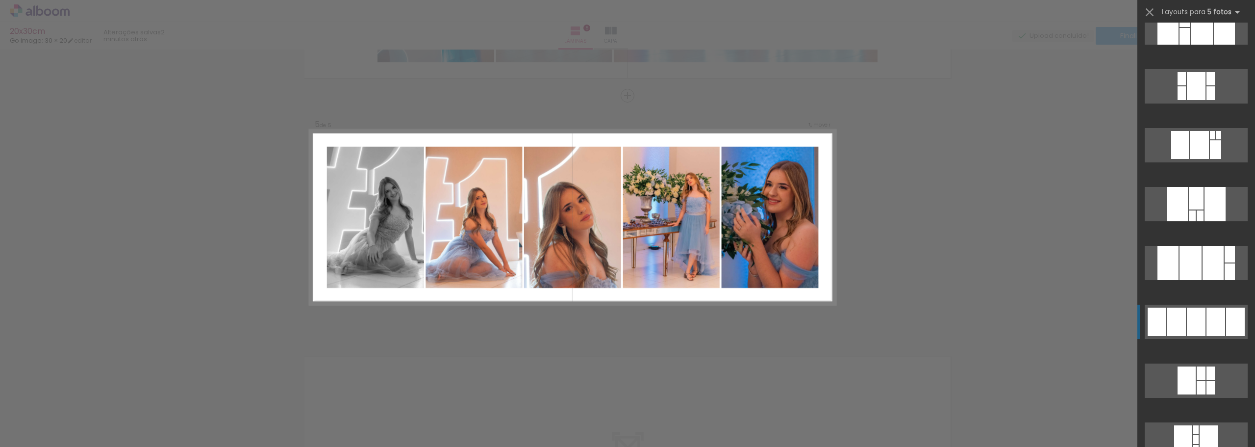
click at [1187, 314] on div at bounding box center [1196, 321] width 19 height 28
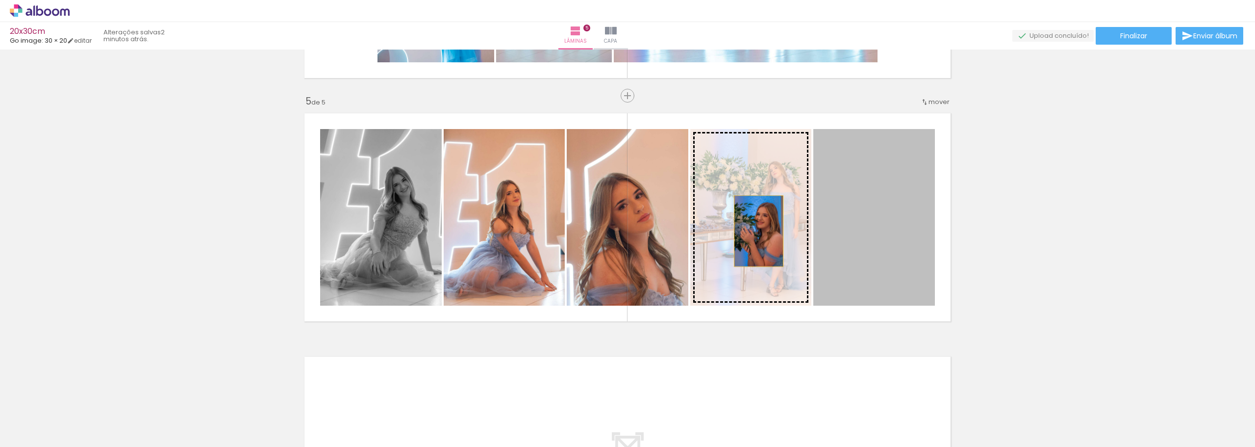
drag, startPoint x: 868, startPoint y: 236, endPoint x: 755, endPoint y: 231, distance: 113.4
click at [0, 0] on slot at bounding box center [0, 0] width 0 height 0
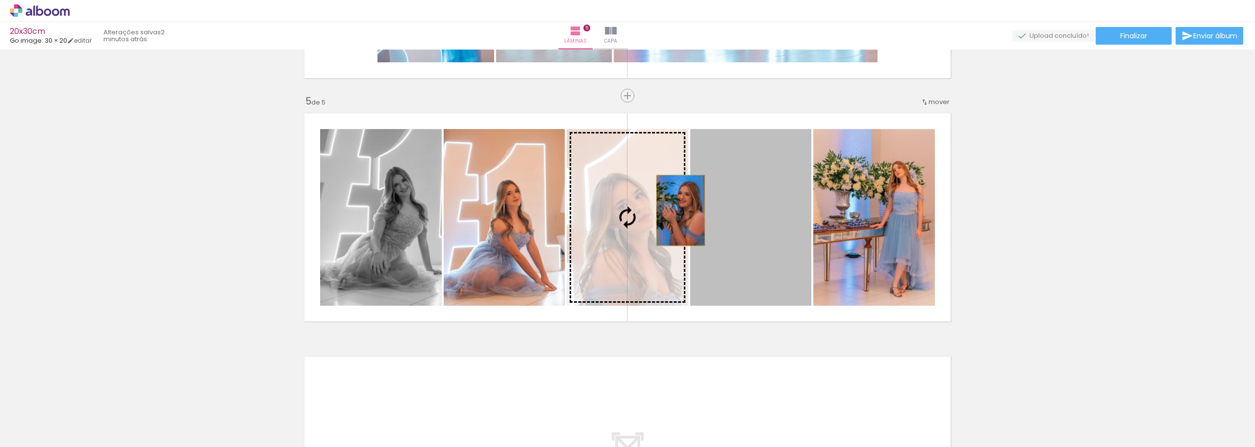
drag, startPoint x: 755, startPoint y: 217, endPoint x: 648, endPoint y: 208, distance: 108.2
click at [0, 0] on slot at bounding box center [0, 0] width 0 height 0
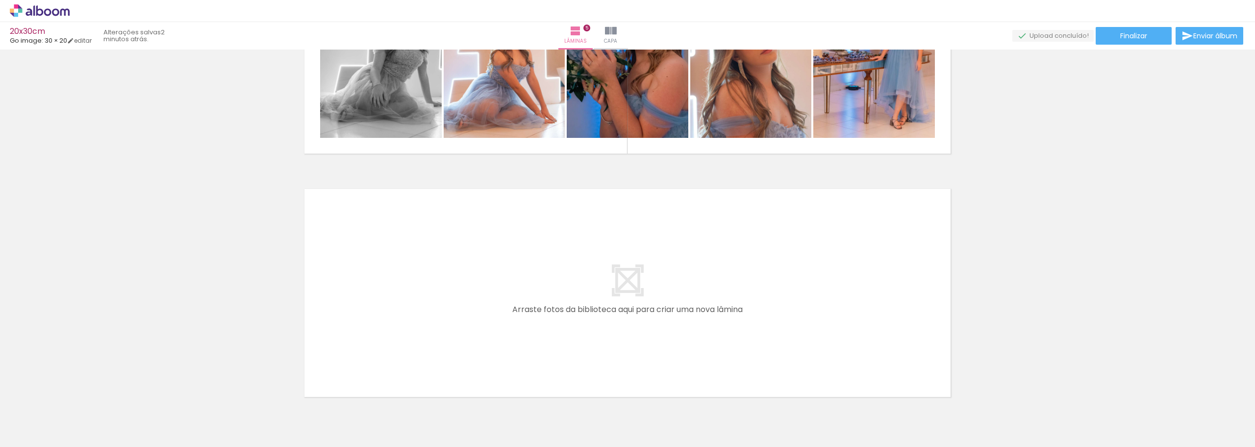
scroll to position [1161, 0]
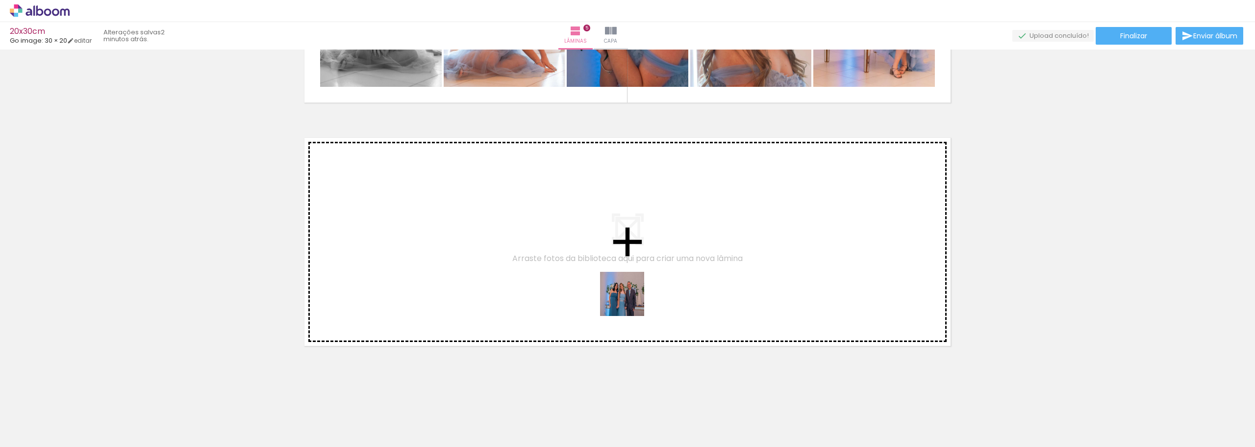
drag, startPoint x: 871, startPoint y: 413, endPoint x: 537, endPoint y: 281, distance: 359.4
click at [537, 281] on quentale-workspace at bounding box center [627, 223] width 1255 height 447
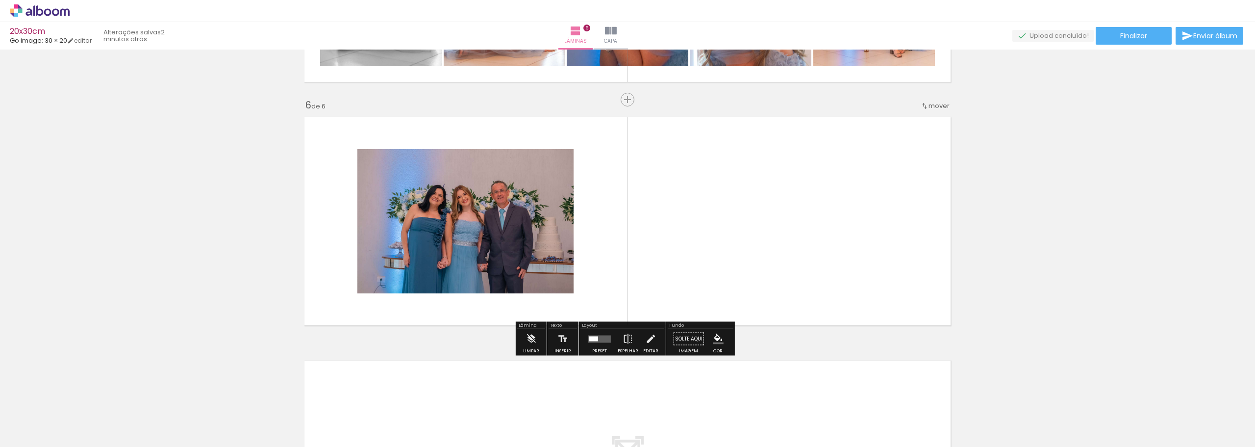
scroll to position [1186, 0]
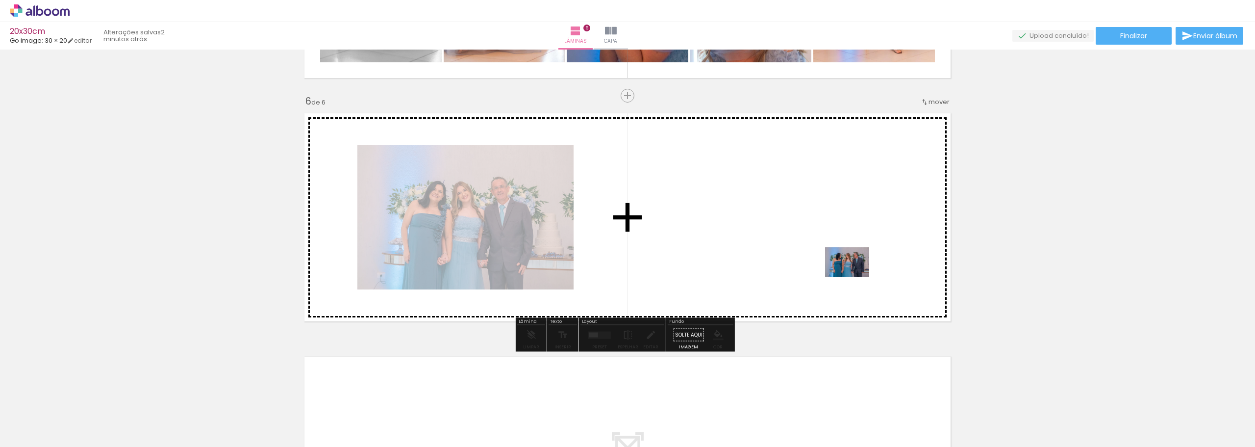
drag, startPoint x: 920, startPoint y: 410, endPoint x: 854, endPoint y: 276, distance: 148.9
click at [854, 276] on quentale-workspace at bounding box center [627, 223] width 1255 height 447
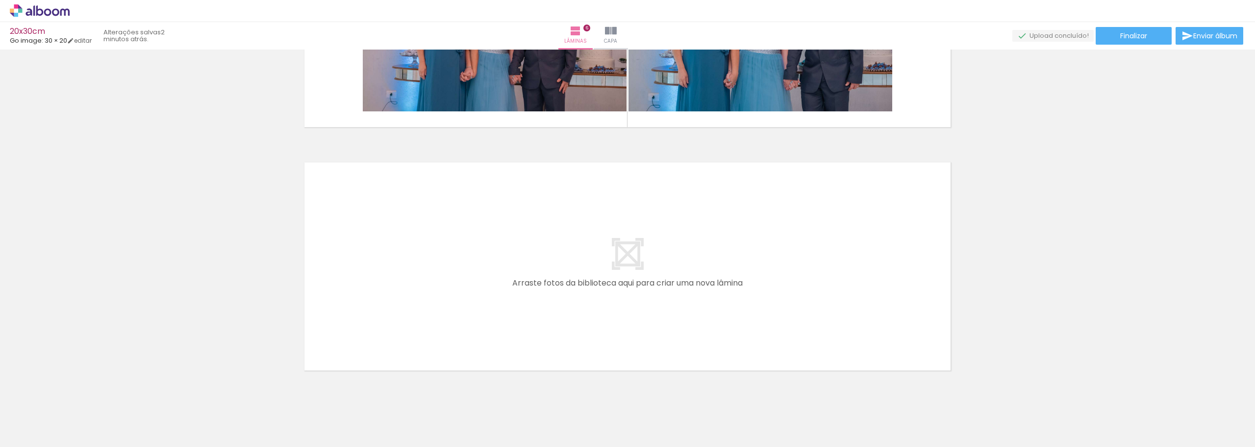
scroll to position [1382, 0]
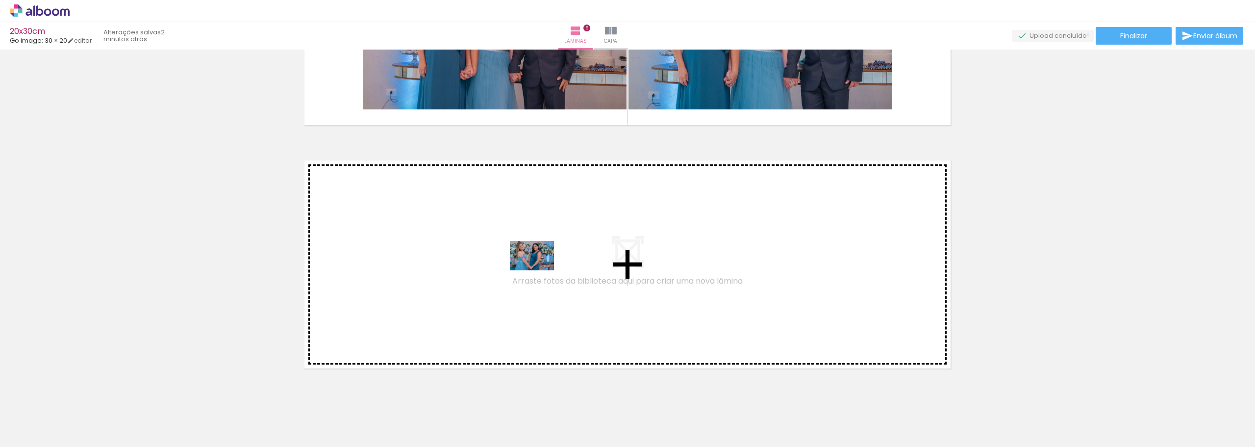
drag, startPoint x: 1035, startPoint y: 413, endPoint x: 539, endPoint y: 270, distance: 515.9
click at [539, 270] on quentale-workspace at bounding box center [627, 223] width 1255 height 447
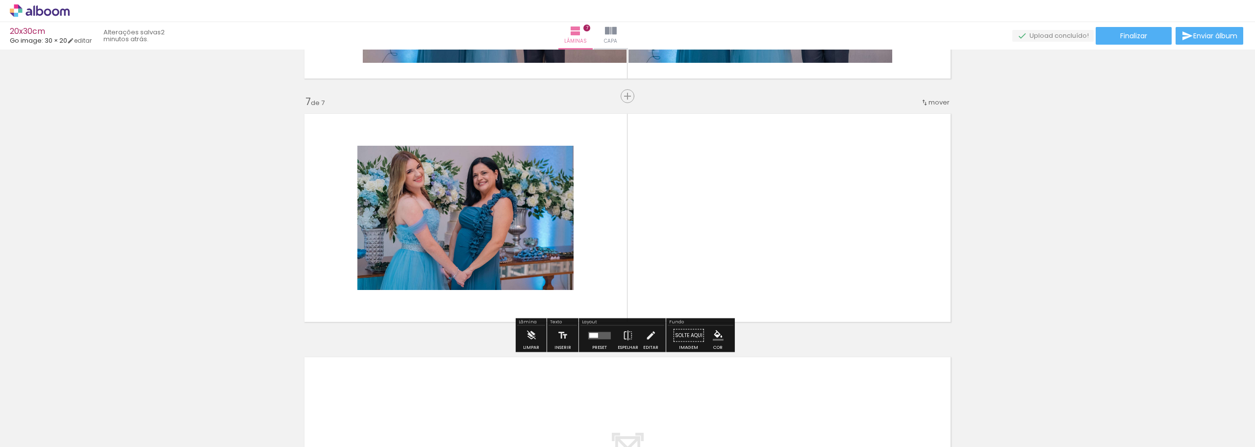
scroll to position [1429, 0]
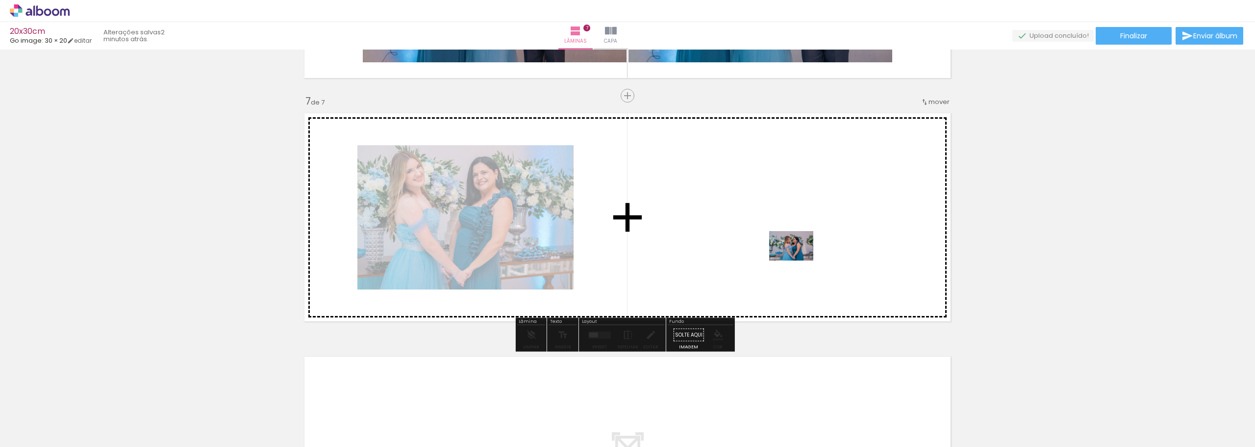
drag, startPoint x: 1042, startPoint y: 401, endPoint x: 799, endPoint y: 260, distance: 280.7
click at [799, 260] on quentale-workspace at bounding box center [627, 223] width 1255 height 447
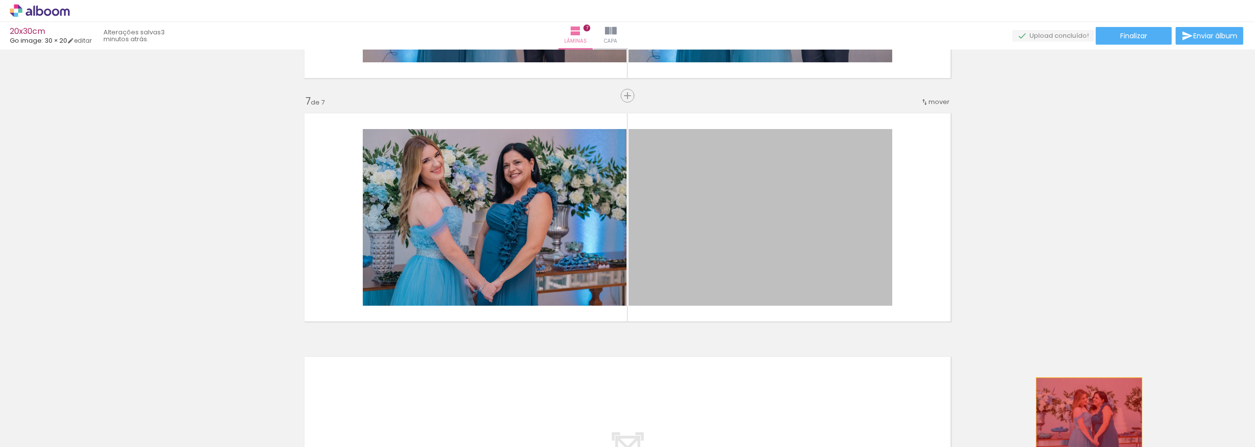
drag, startPoint x: 782, startPoint y: 223, endPoint x: 1092, endPoint y: 418, distance: 366.8
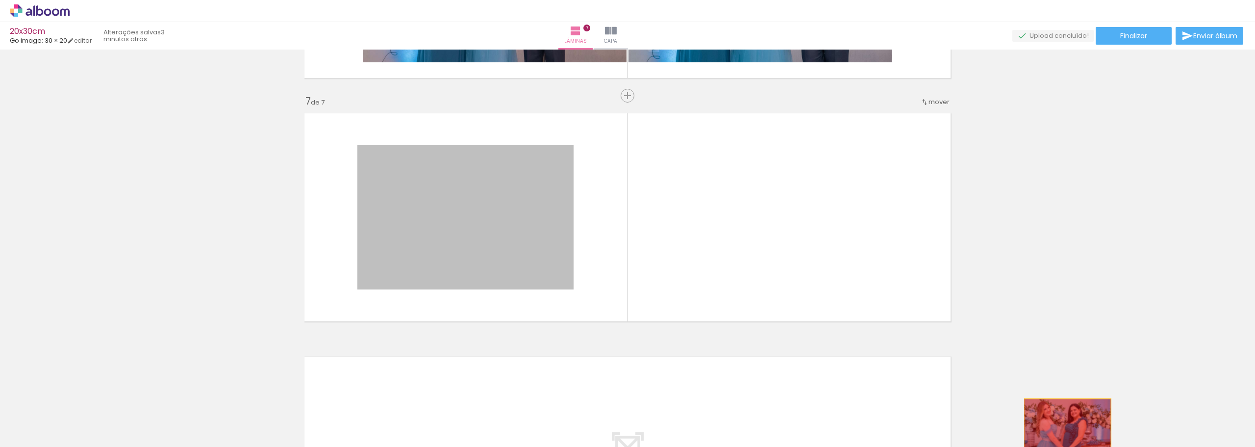
drag, startPoint x: 472, startPoint y: 197, endPoint x: 1045, endPoint y: 422, distance: 615.5
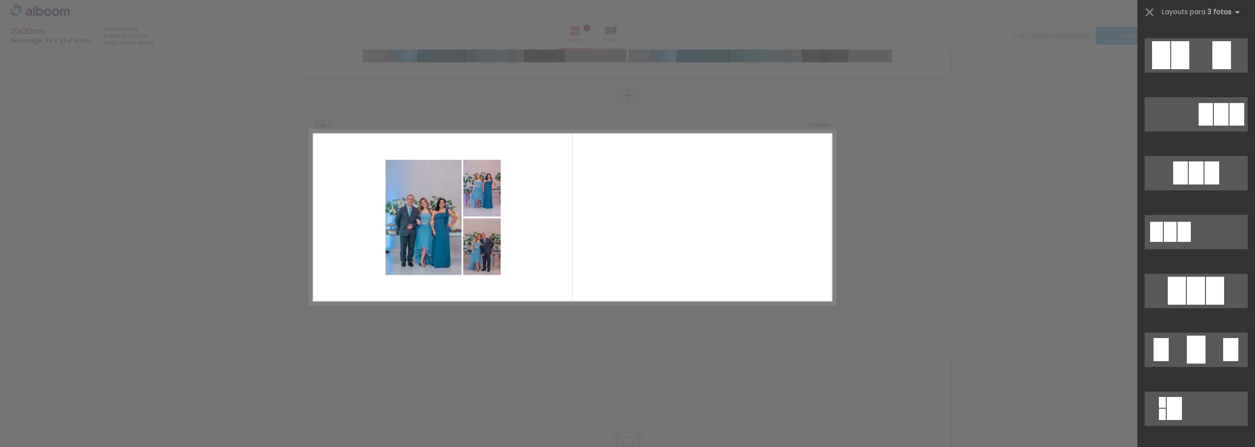
scroll to position [480, 0]
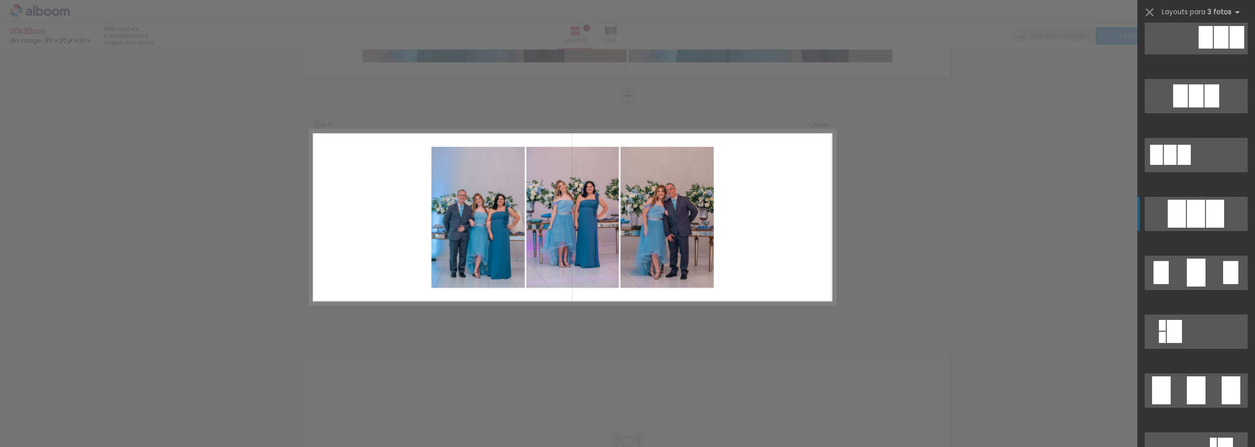
click at [1196, 218] on div at bounding box center [1196, 214] width 18 height 28
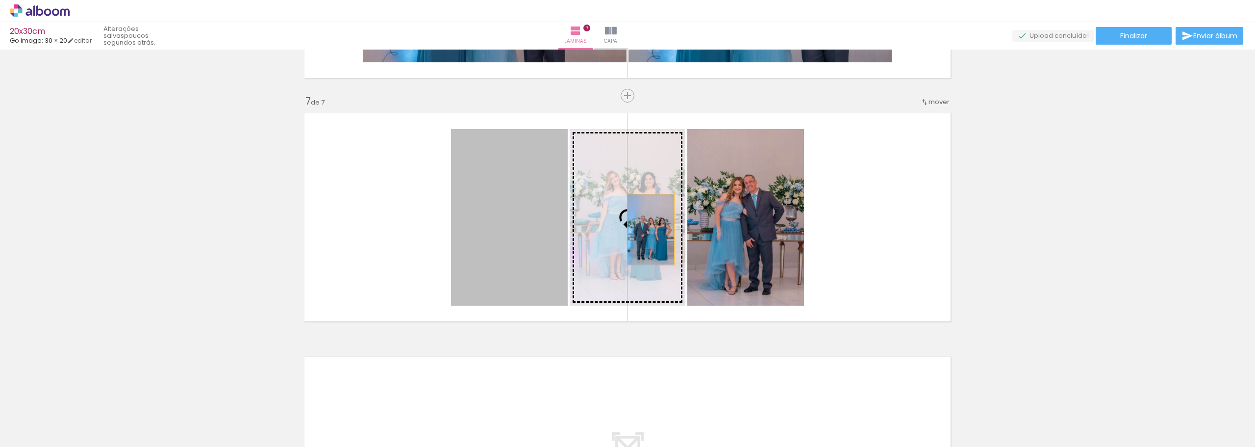
drag, startPoint x: 516, startPoint y: 232, endPoint x: 644, endPoint y: 230, distance: 128.0
click at [0, 0] on slot at bounding box center [0, 0] width 0 height 0
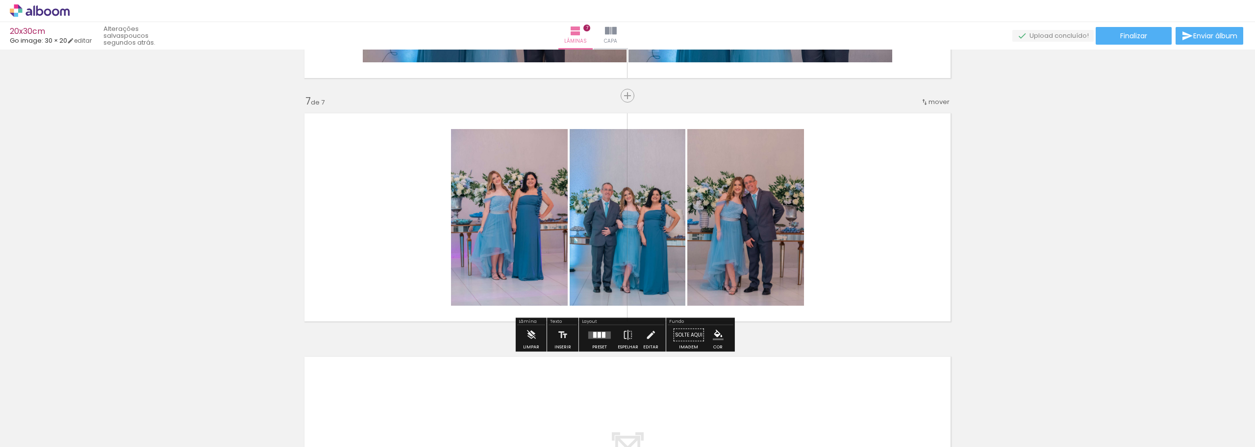
click at [885, 235] on quentale-layouter at bounding box center [627, 217] width 657 height 219
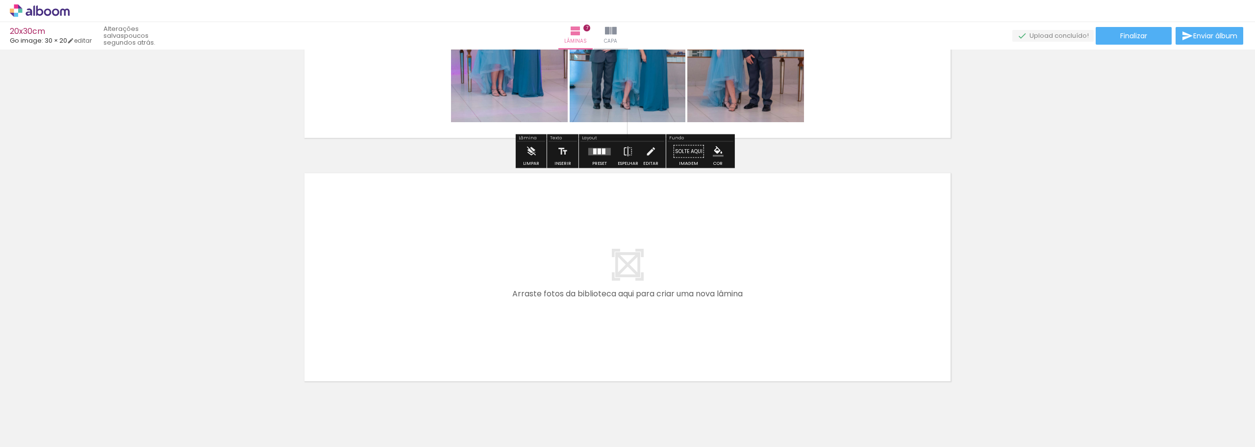
scroll to position [1648, 0]
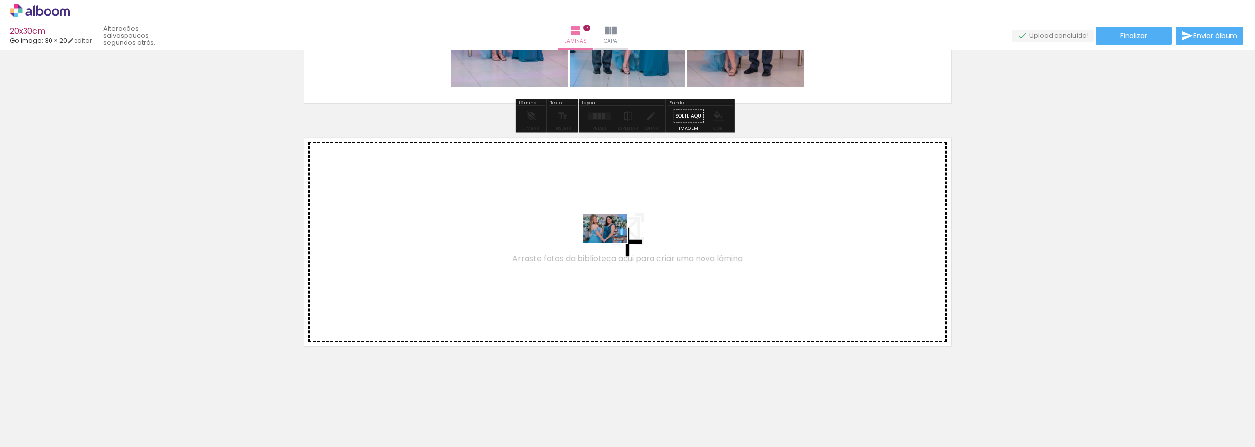
drag, startPoint x: 1029, startPoint y: 419, endPoint x: 598, endPoint y: 231, distance: 470.7
click at [598, 231] on quentale-workspace at bounding box center [627, 223] width 1255 height 447
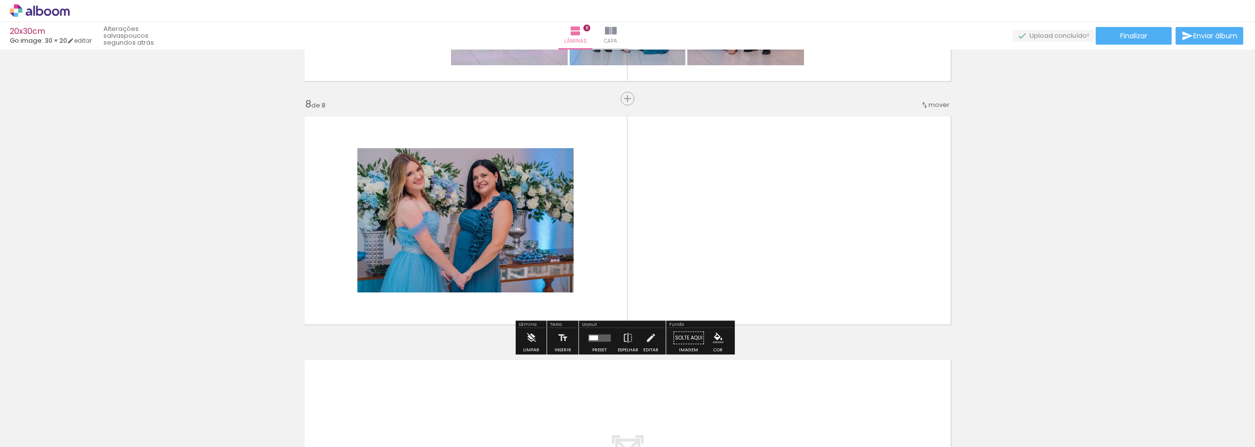
scroll to position [1672, 0]
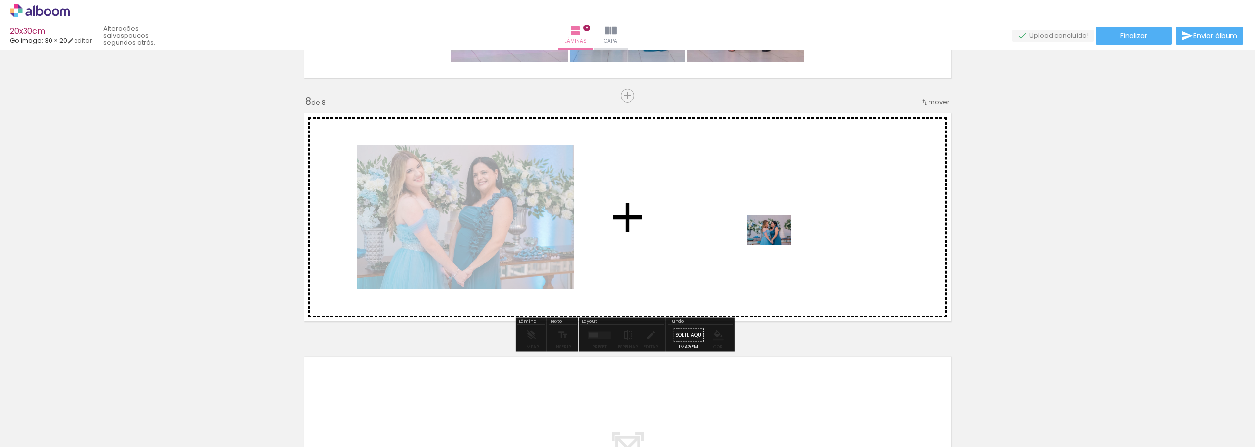
drag, startPoint x: 1090, startPoint y: 419, endPoint x: 776, endPoint y: 245, distance: 359.0
click at [776, 245] on quentale-workspace at bounding box center [627, 223] width 1255 height 447
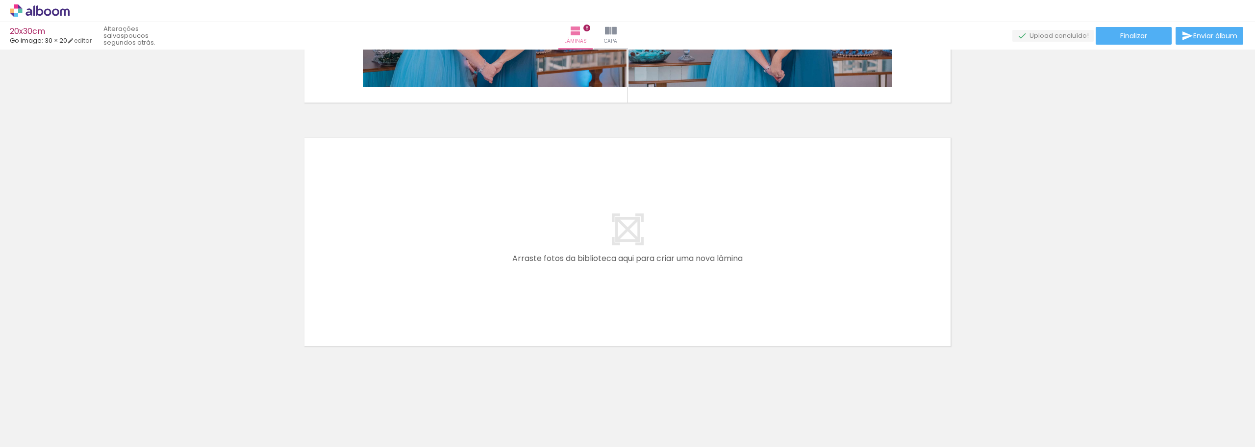
scroll to position [0, 735]
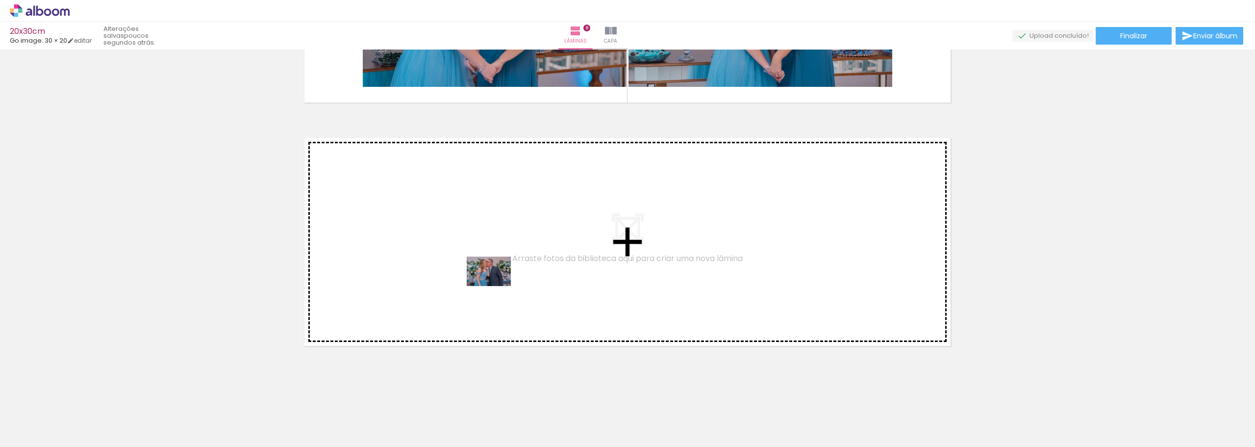
drag, startPoint x: 524, startPoint y: 417, endPoint x: 496, endPoint y: 285, distance: 134.2
click at [496, 285] on quentale-workspace at bounding box center [627, 223] width 1255 height 447
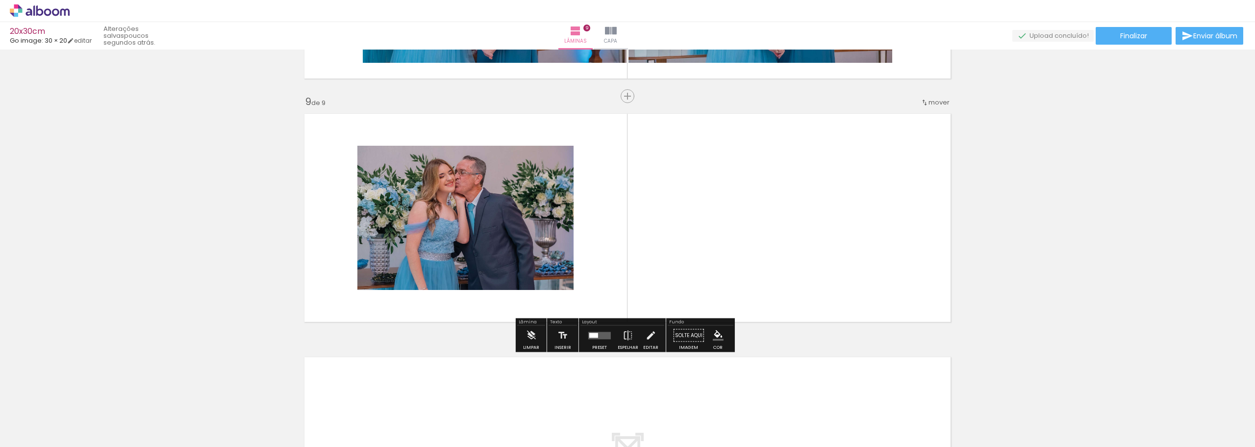
scroll to position [1915, 0]
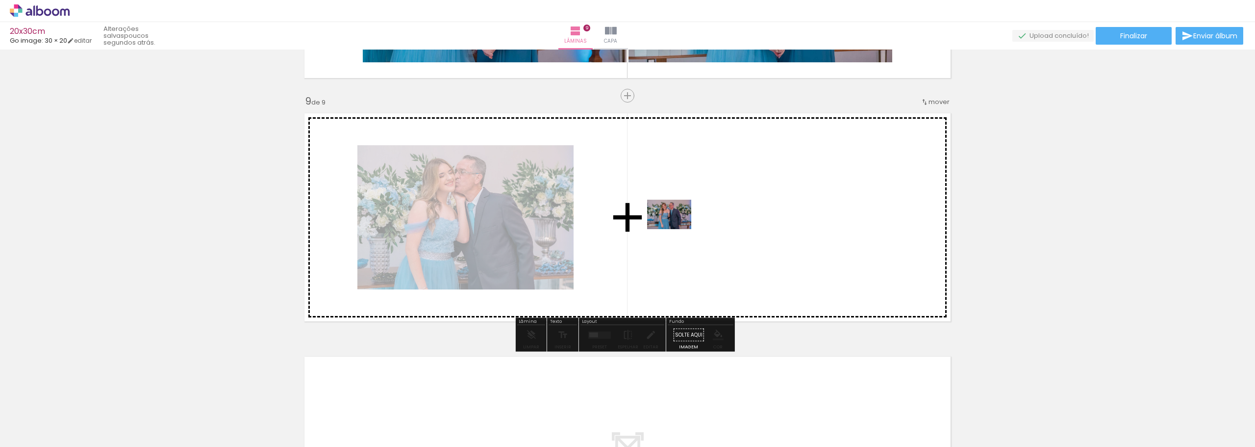
drag, startPoint x: 583, startPoint y: 412, endPoint x: 676, endPoint y: 229, distance: 205.9
click at [676, 229] on quentale-workspace at bounding box center [627, 223] width 1255 height 447
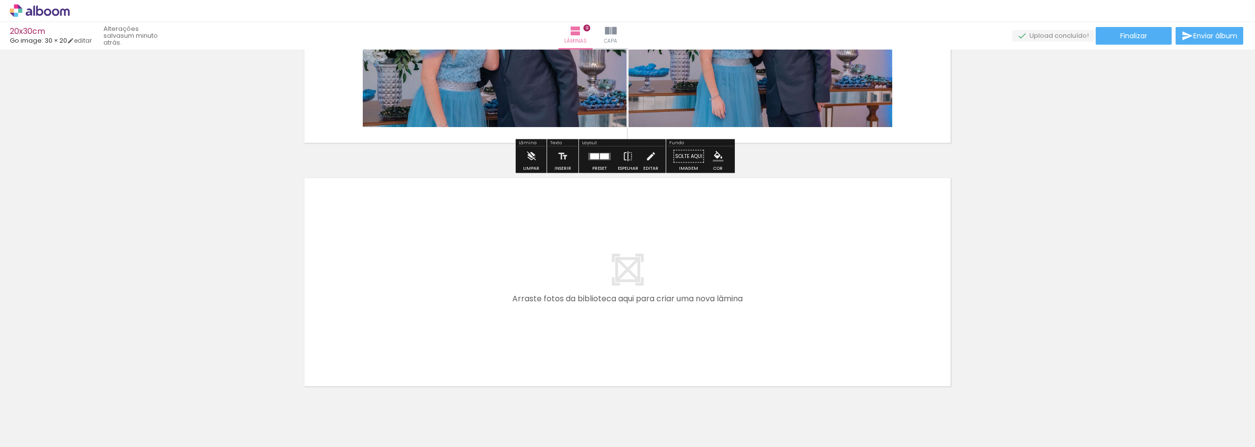
scroll to position [2111, 0]
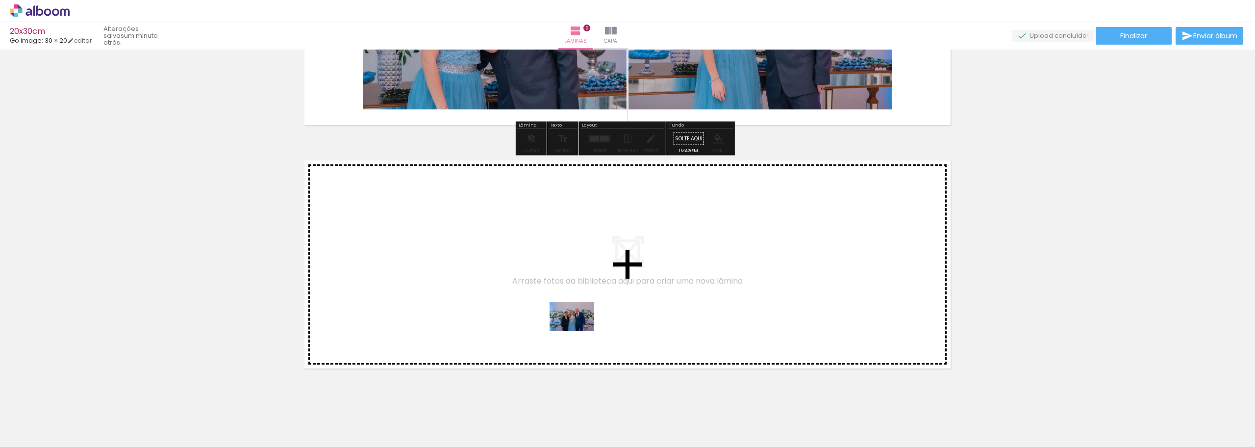
drag, startPoint x: 678, startPoint y: 427, endPoint x: 575, endPoint y: 324, distance: 146.6
click at [575, 324] on quentale-workspace at bounding box center [627, 223] width 1255 height 447
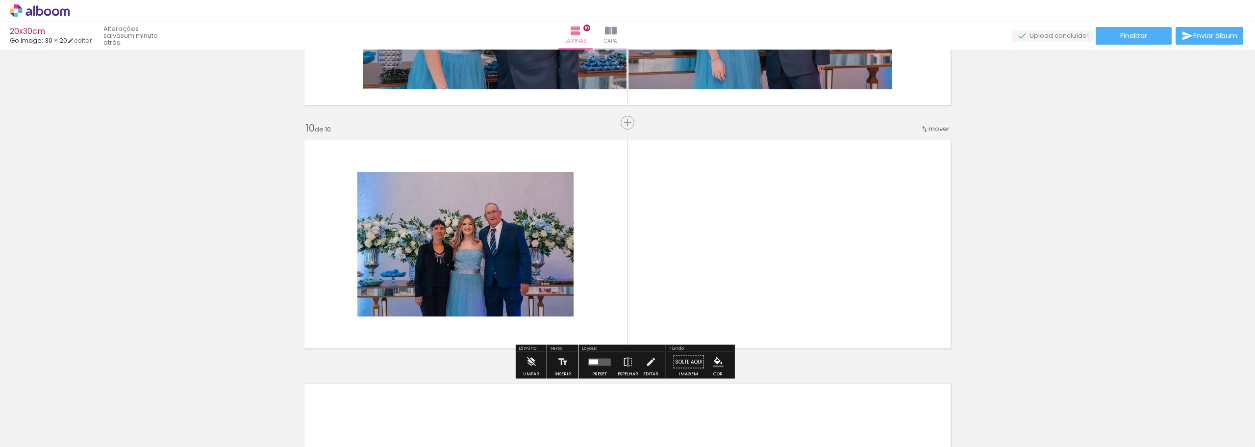
scroll to position [2158, 0]
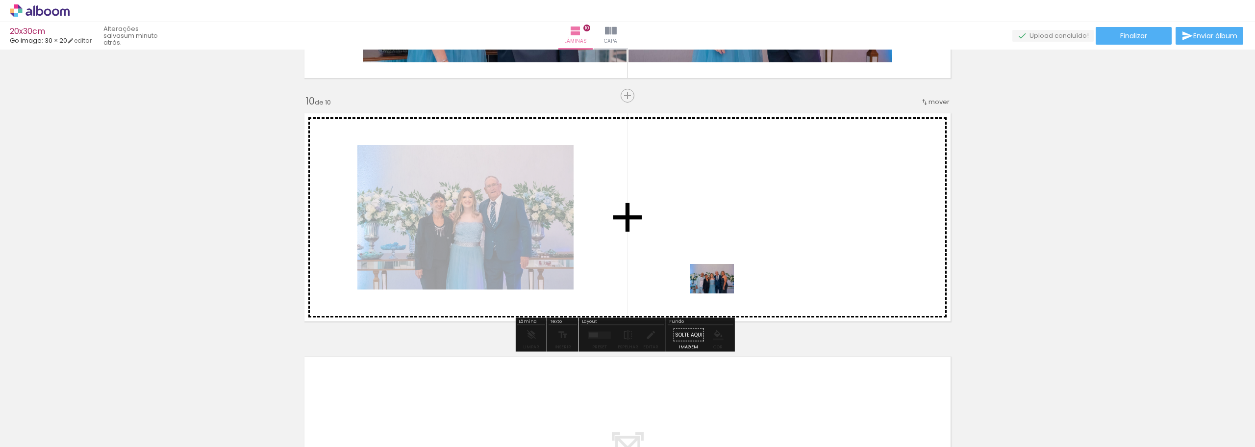
drag, startPoint x: 737, startPoint y: 411, endPoint x: 793, endPoint y: 445, distance: 65.3
click at [720, 293] on quentale-workspace at bounding box center [627, 223] width 1255 height 447
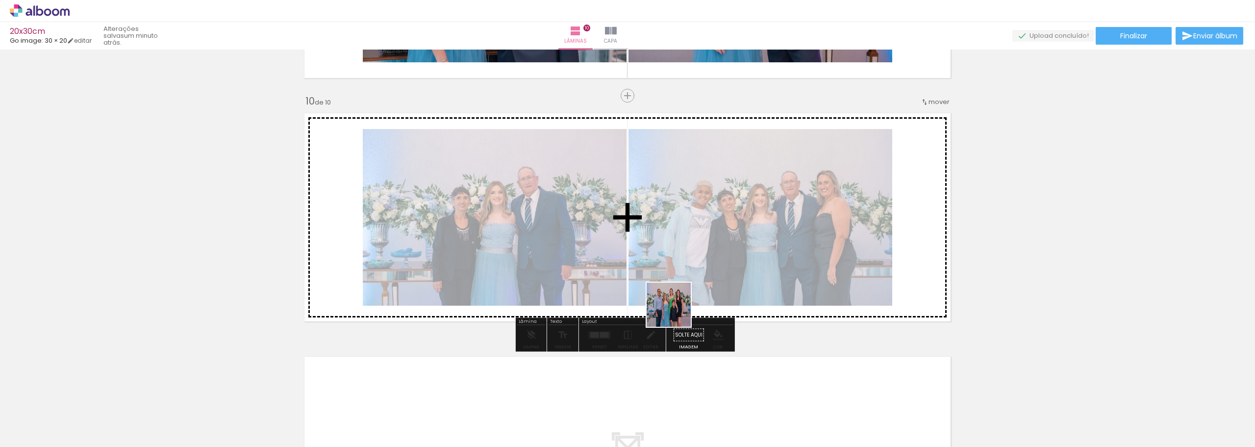
drag, startPoint x: 795, startPoint y: 419, endPoint x: 670, endPoint y: 307, distance: 168.0
click at [670, 307] on quentale-workspace at bounding box center [627, 223] width 1255 height 447
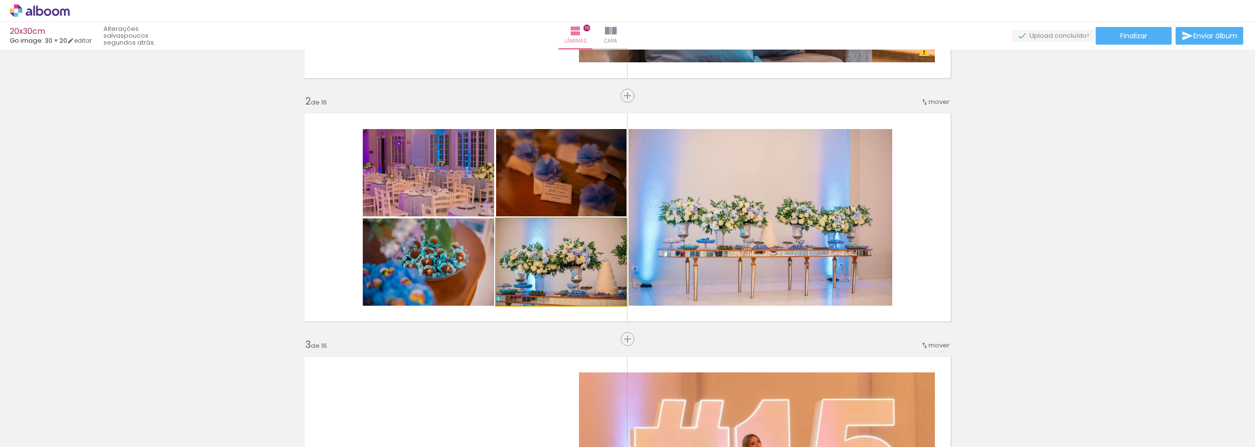
scroll to position [0, 4758]
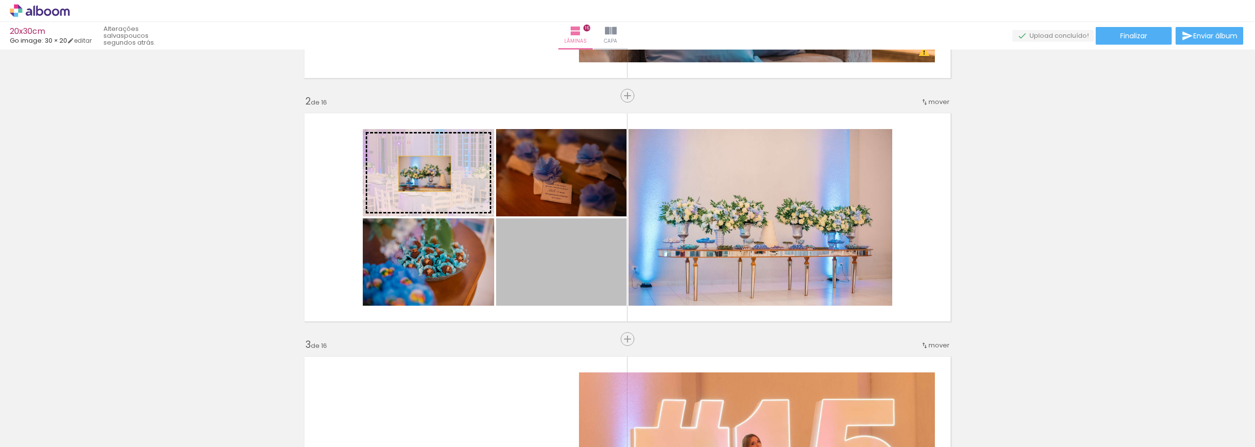
drag, startPoint x: 584, startPoint y: 273, endPoint x: 421, endPoint y: 173, distance: 191.7
click at [0, 0] on slot at bounding box center [0, 0] width 0 height 0
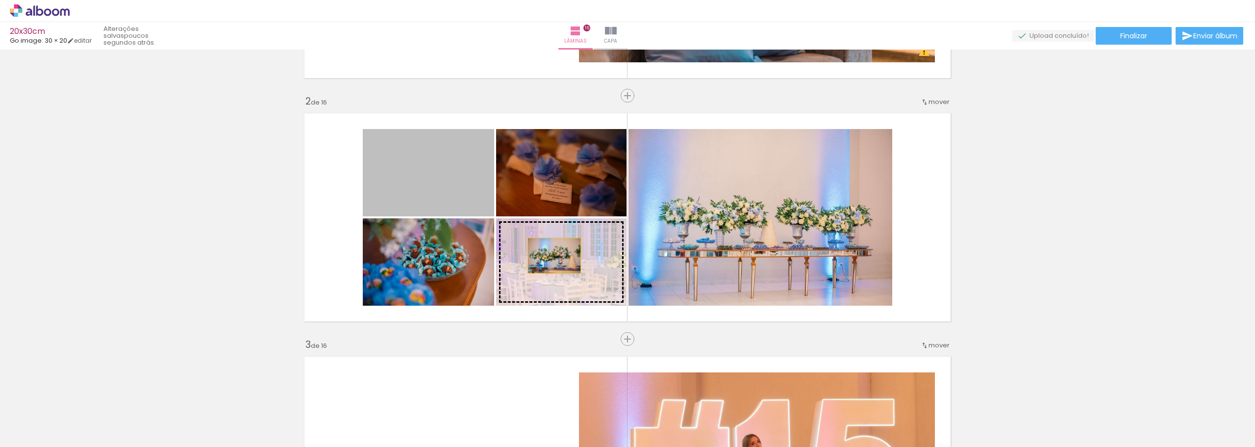
drag, startPoint x: 439, startPoint y: 188, endPoint x: 564, endPoint y: 260, distance: 144.5
click at [0, 0] on slot at bounding box center [0, 0] width 0 height 0
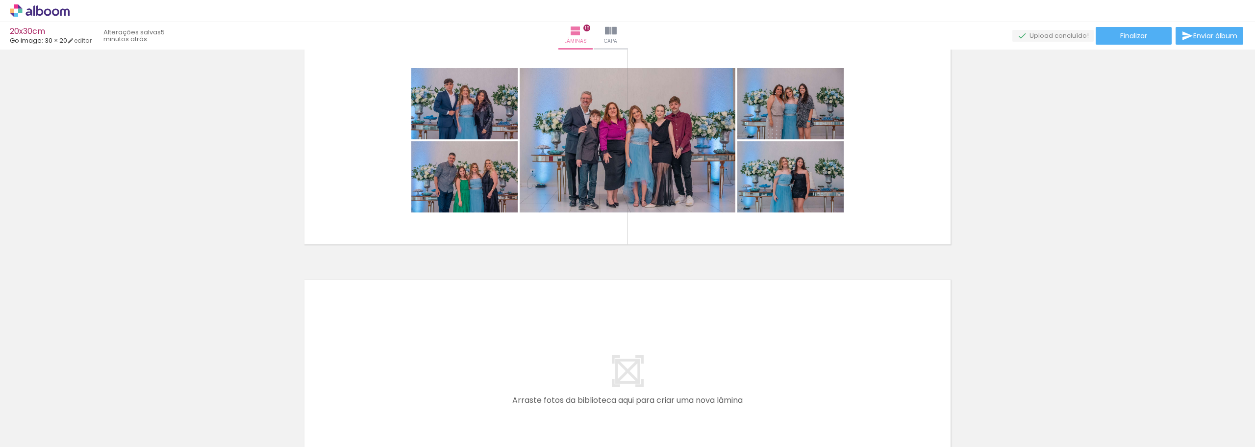
scroll to position [3694, 0]
